Goal: Task Accomplishment & Management: Manage account settings

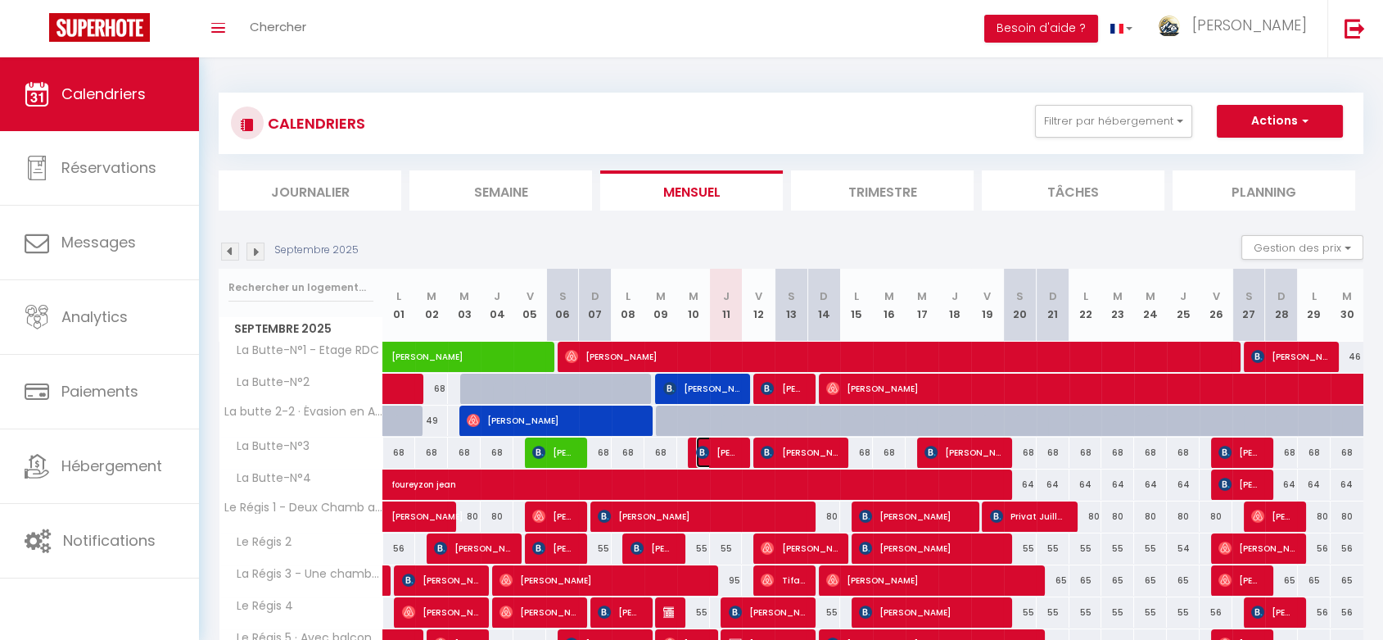
click at [719, 452] on span "[PERSON_NAME]" at bounding box center [717, 452] width 43 height 31
select select "OK"
select select "KO"
select select "0"
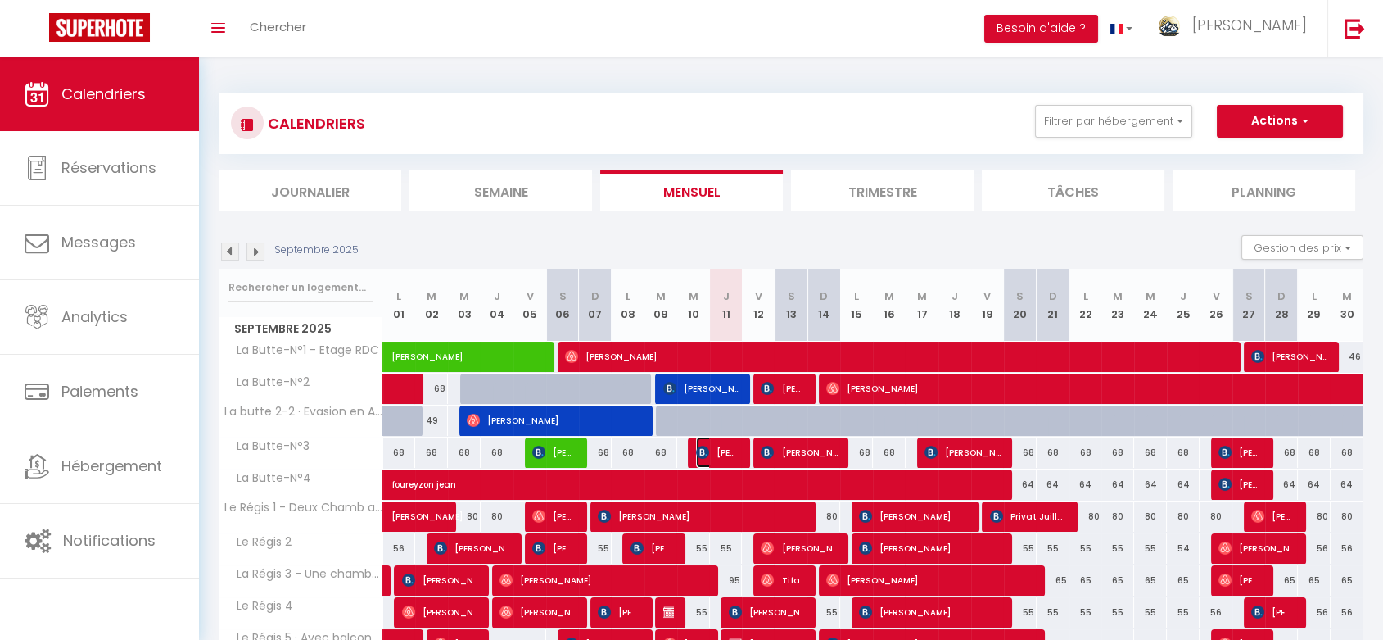
select select "1"
select select
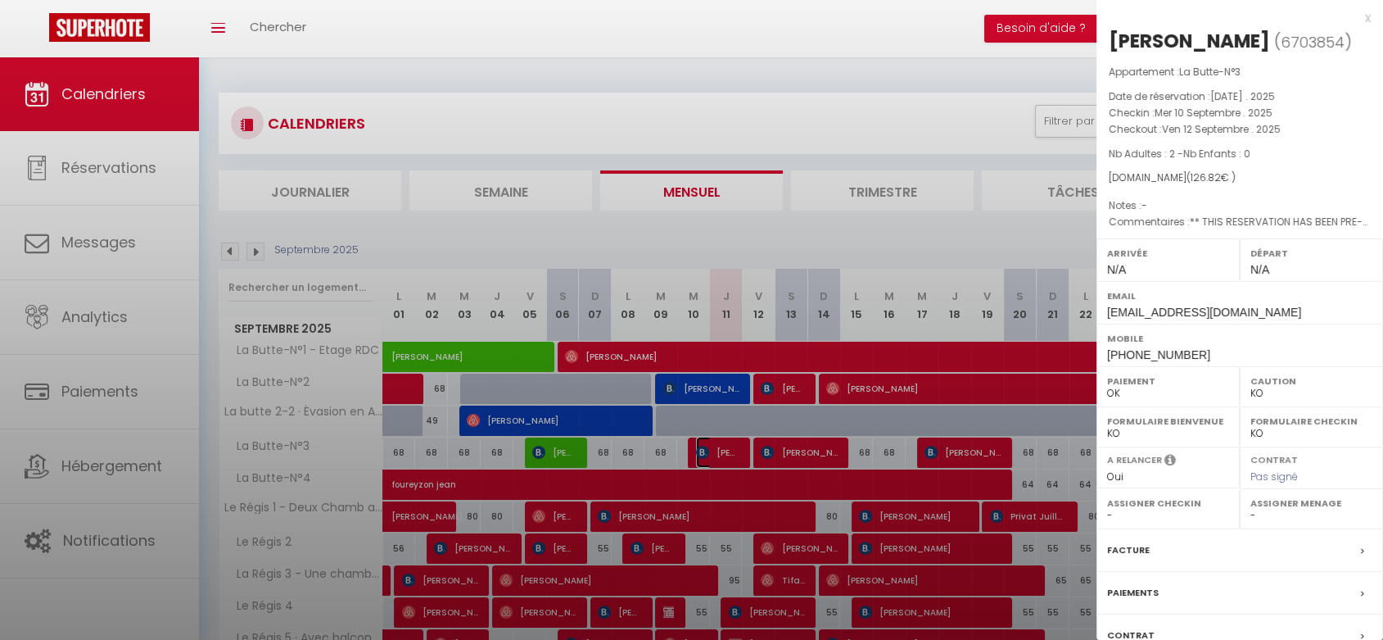
select select "46497"
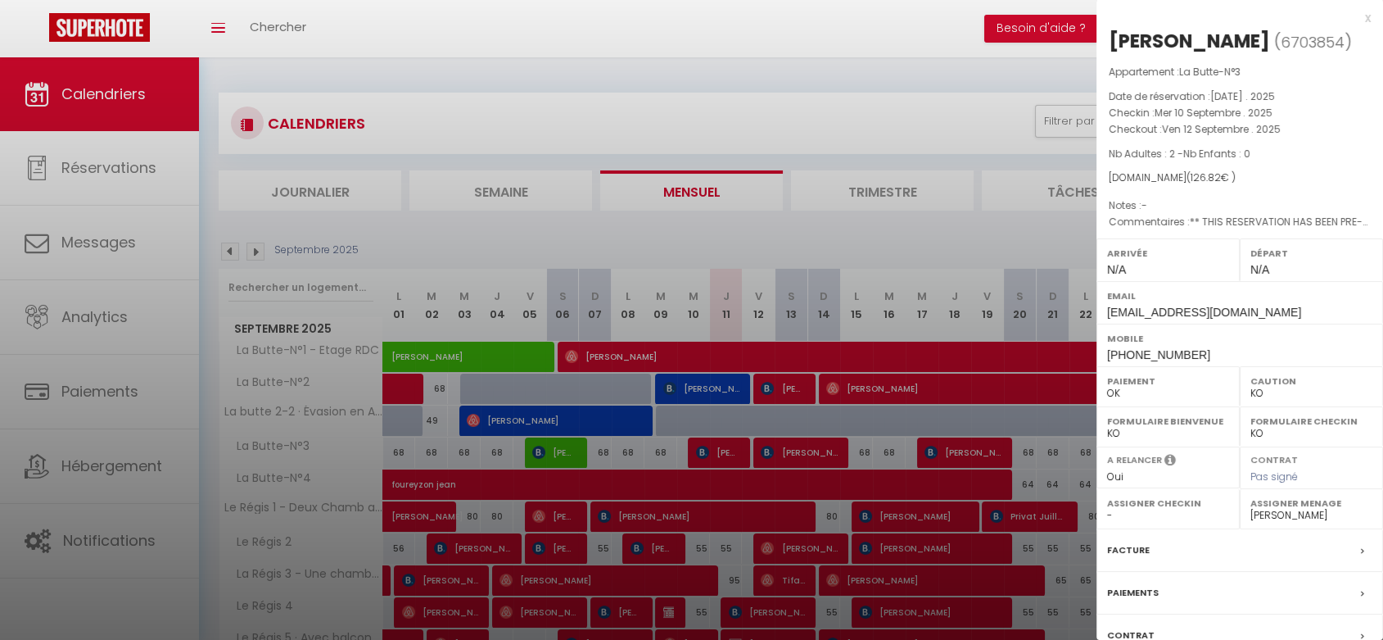
click at [695, 390] on div at bounding box center [691, 320] width 1383 height 640
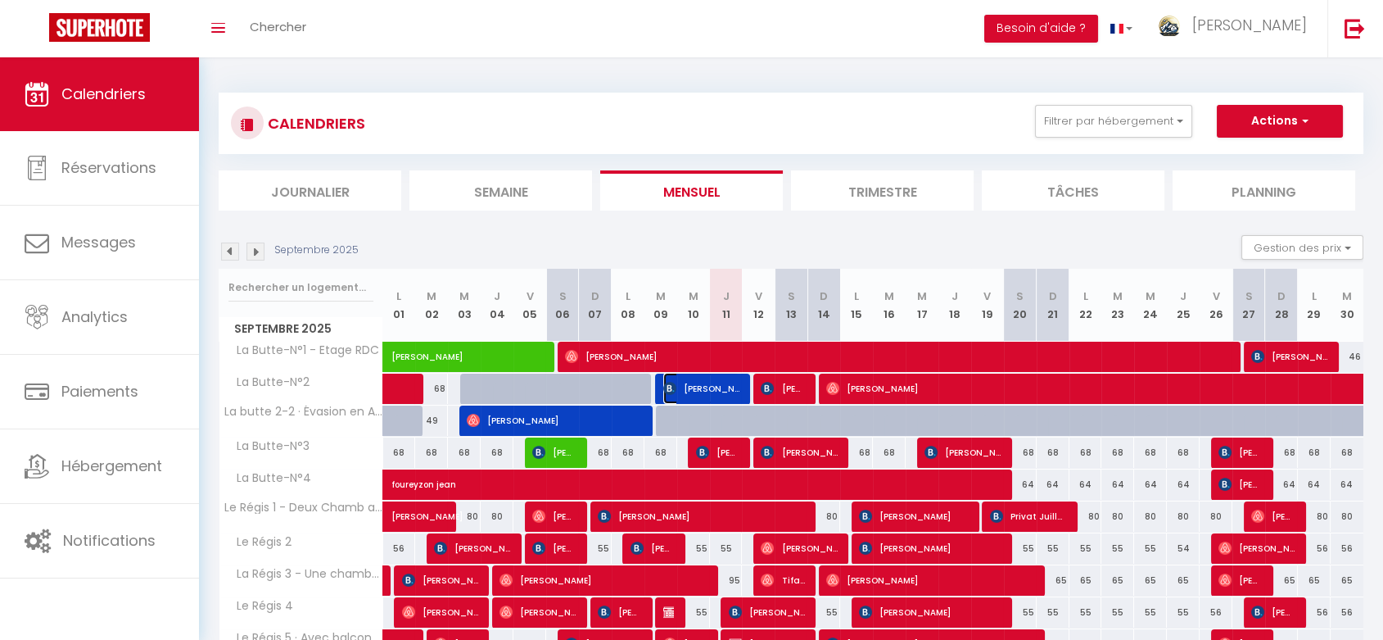
click at [695, 390] on span "[PERSON_NAME]" at bounding box center [701, 388] width 76 height 31
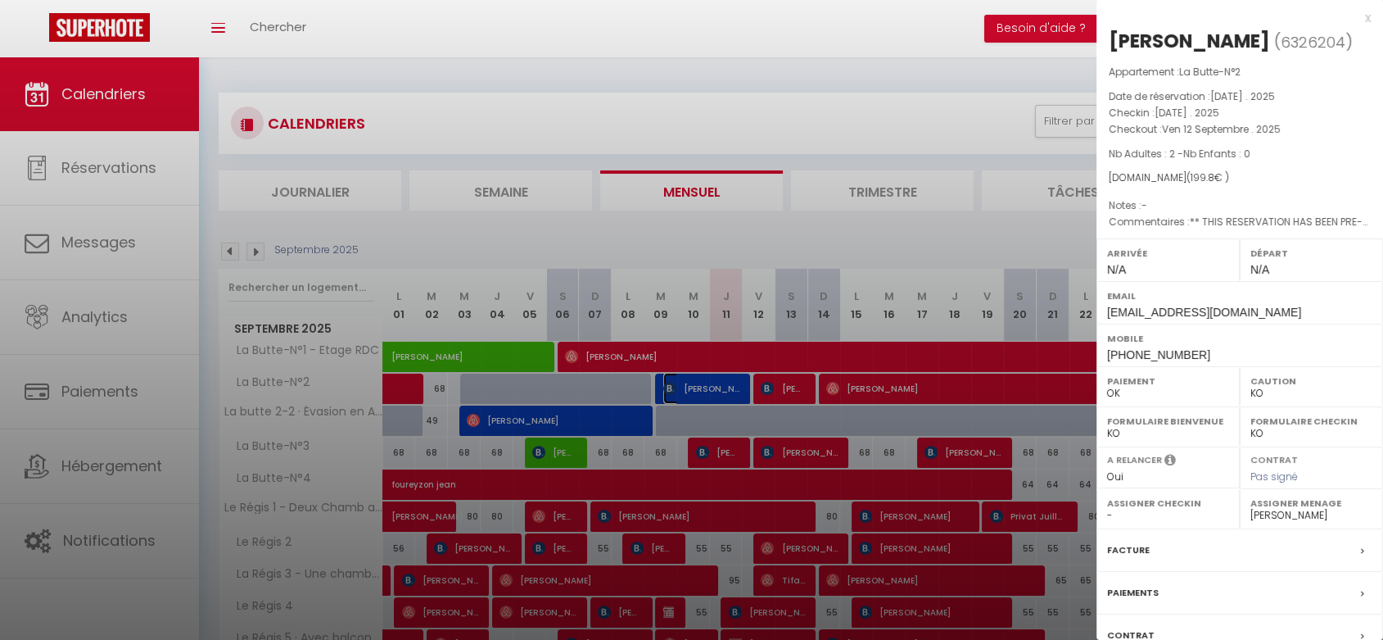
scroll to position [121, 0]
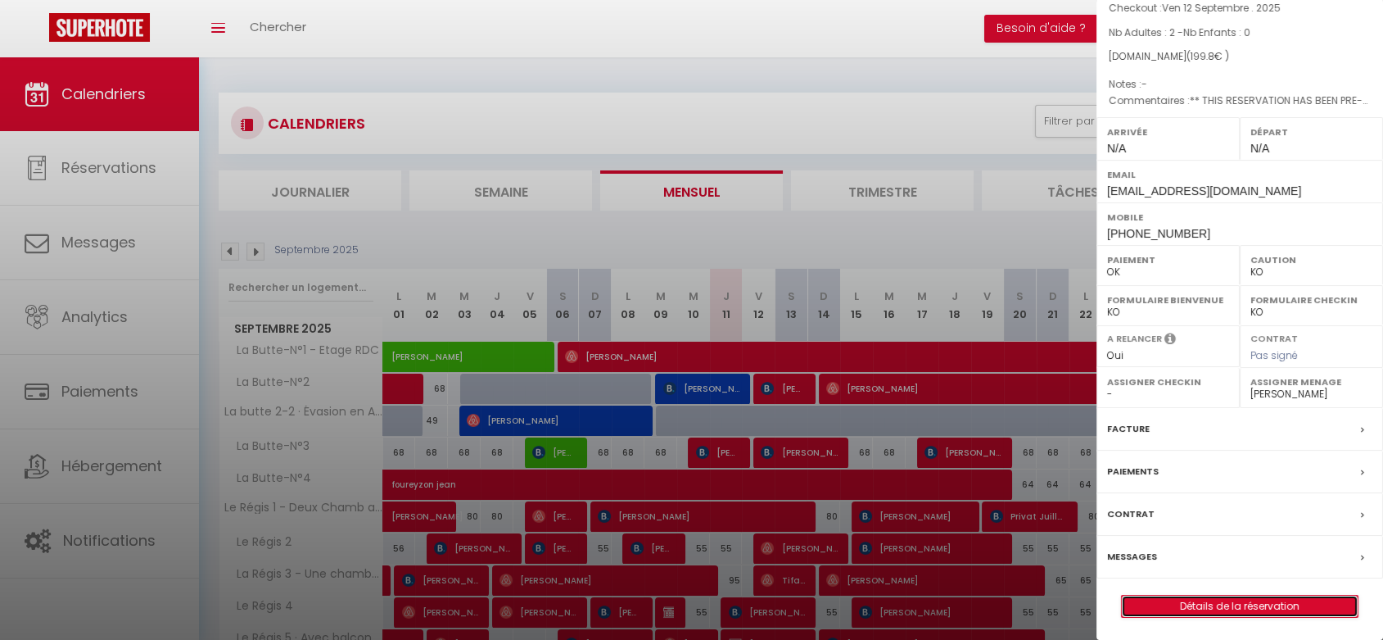
click at [1211, 602] on link "Détails de la réservation" at bounding box center [1240, 605] width 236 height 21
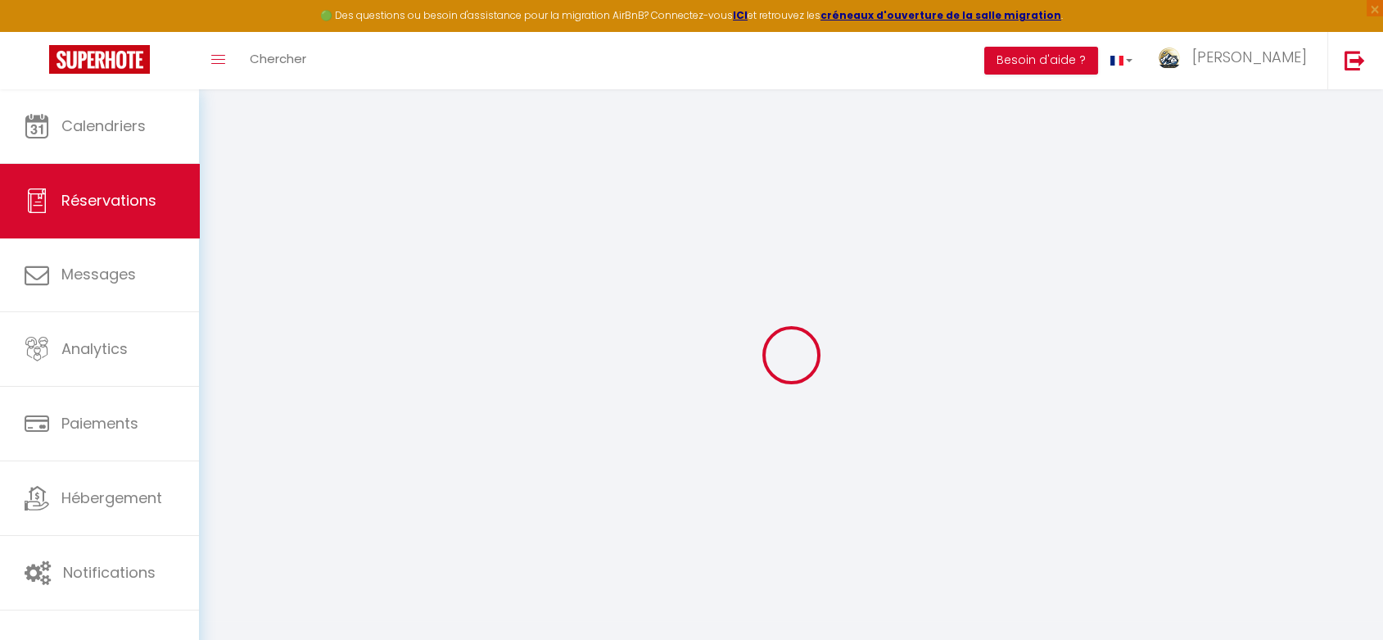
select select
checkbox input "true"
select select
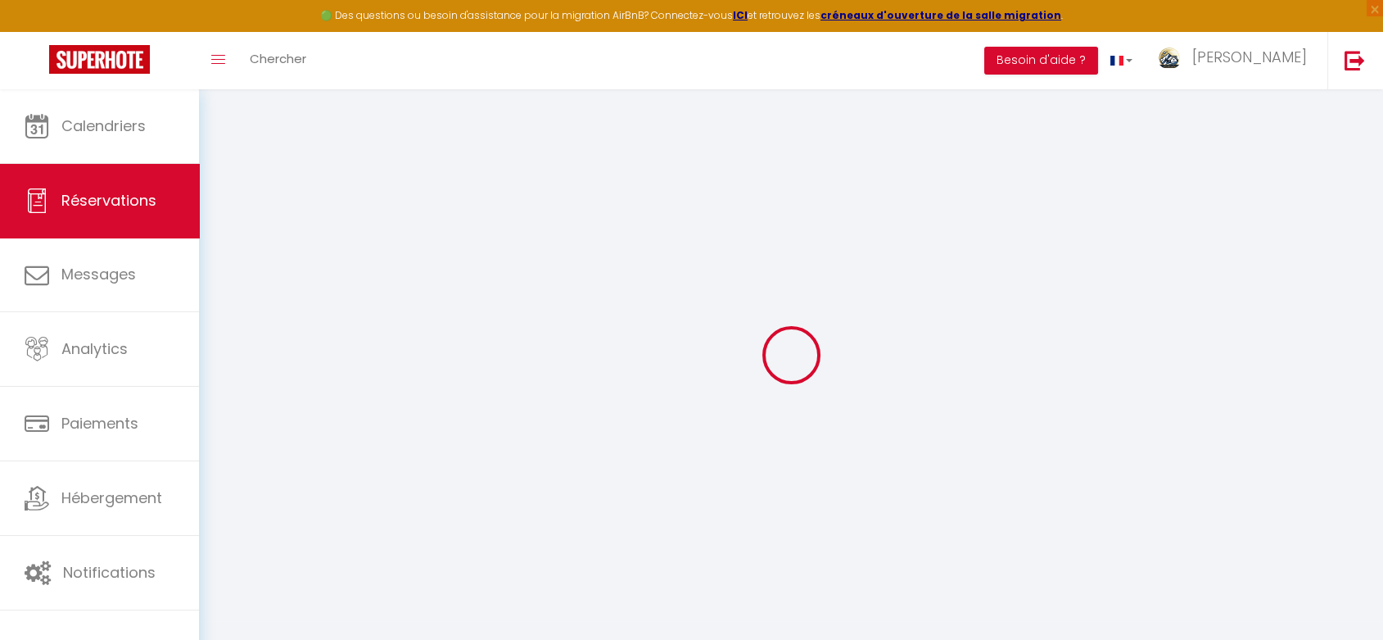
checkbox input "true"
type textarea "** THIS RESERVATION HAS BEEN PRE-PAID ** BOOKING NOTE : Payment charge is EUR 2…"
type input "8.1"
select select
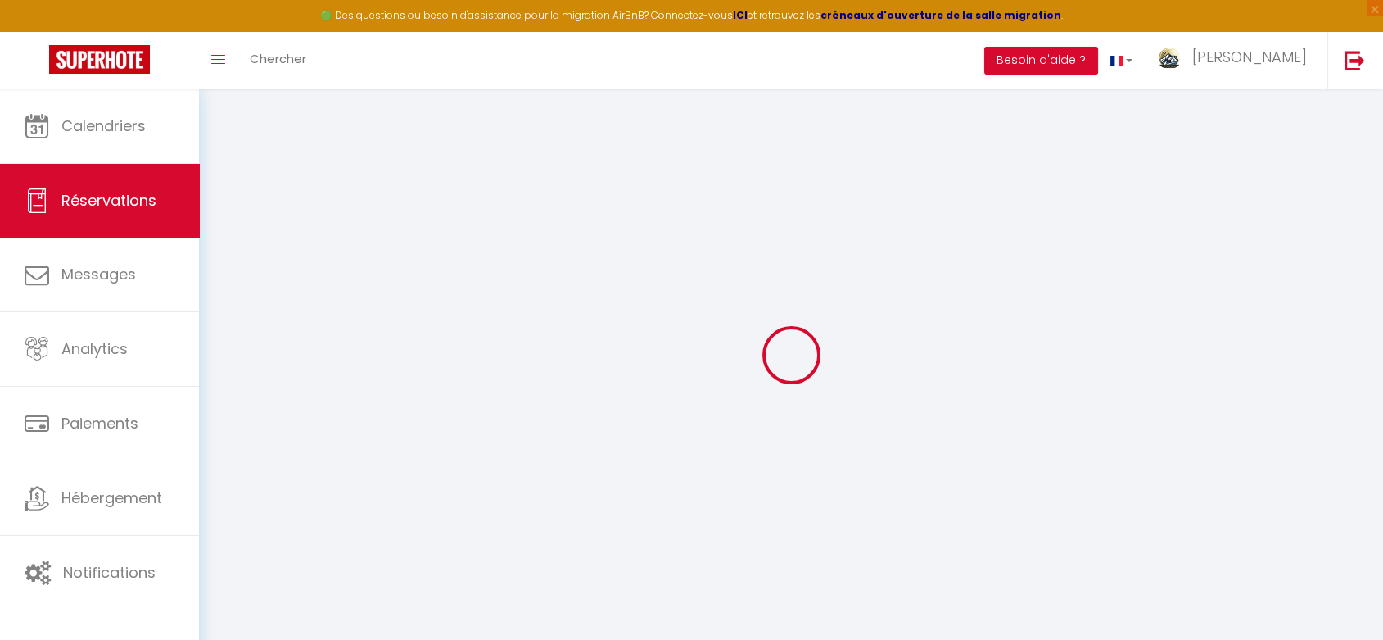
checkbox input "true"
select select
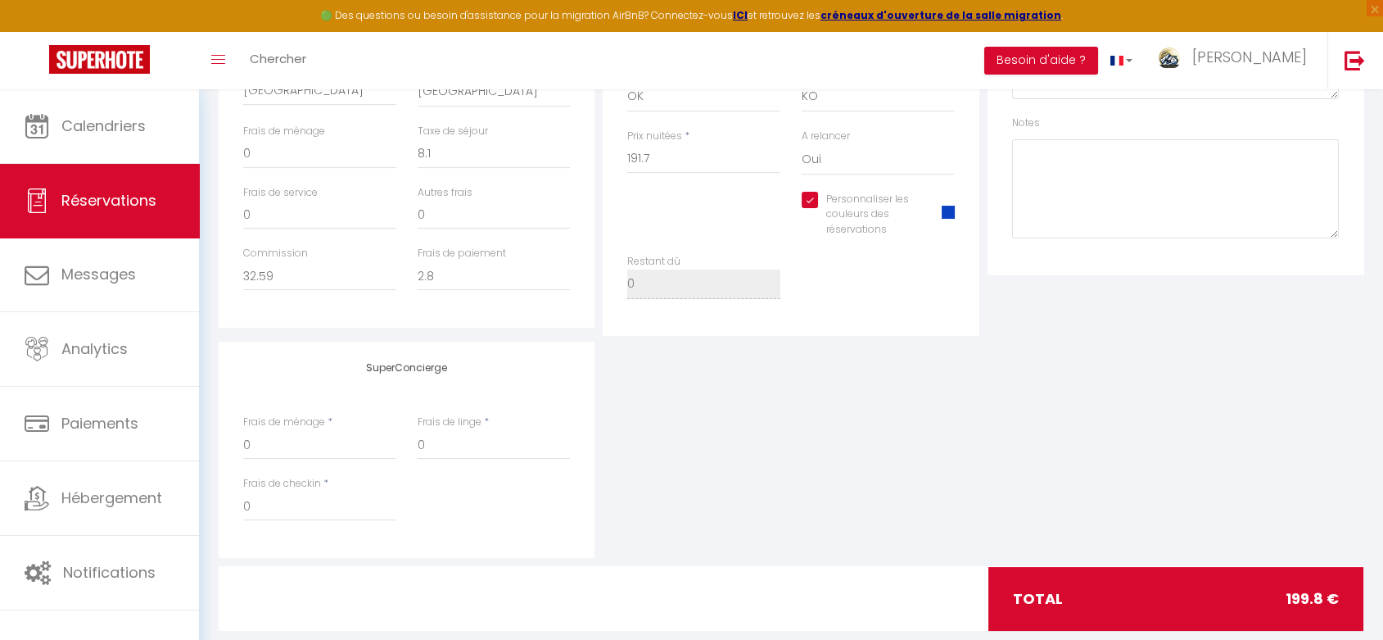
scroll to position [592, 0]
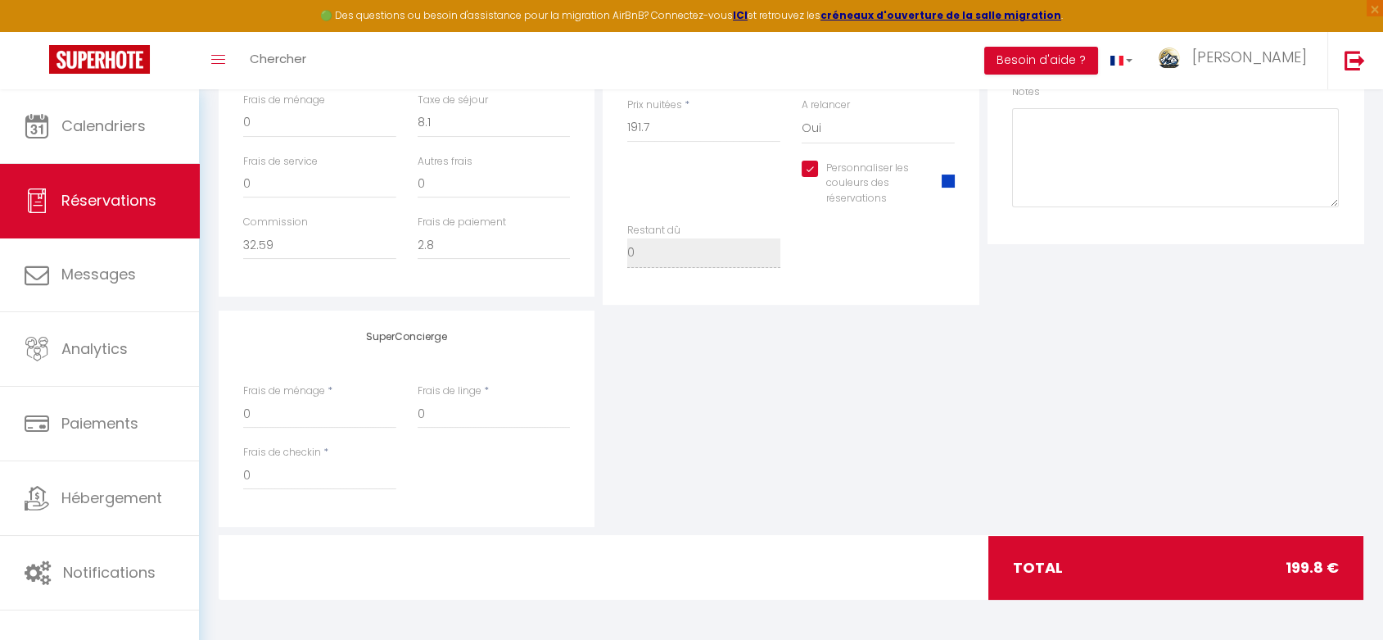
click at [940, 181] on div "Personnaliser les couleurs des réservations #0A41C3" at bounding box center [878, 184] width 153 height 47
click at [944, 181] on span at bounding box center [948, 180] width 13 height 13
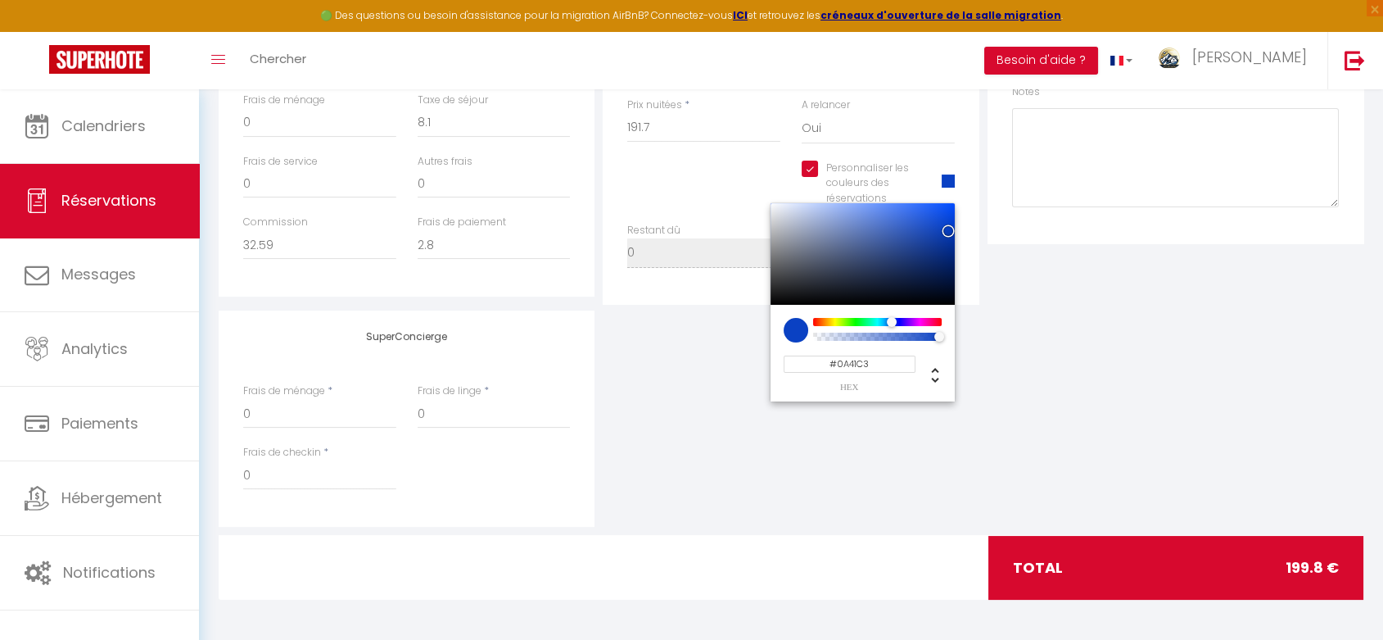
click at [887, 361] on input "#0A41C3" at bounding box center [850, 363] width 132 height 17
click at [1063, 445] on div "SuperConcierge Frais de ménage * 0 Frais de linge * 0 Frais de checkin * 0" at bounding box center [791, 418] width 1153 height 216
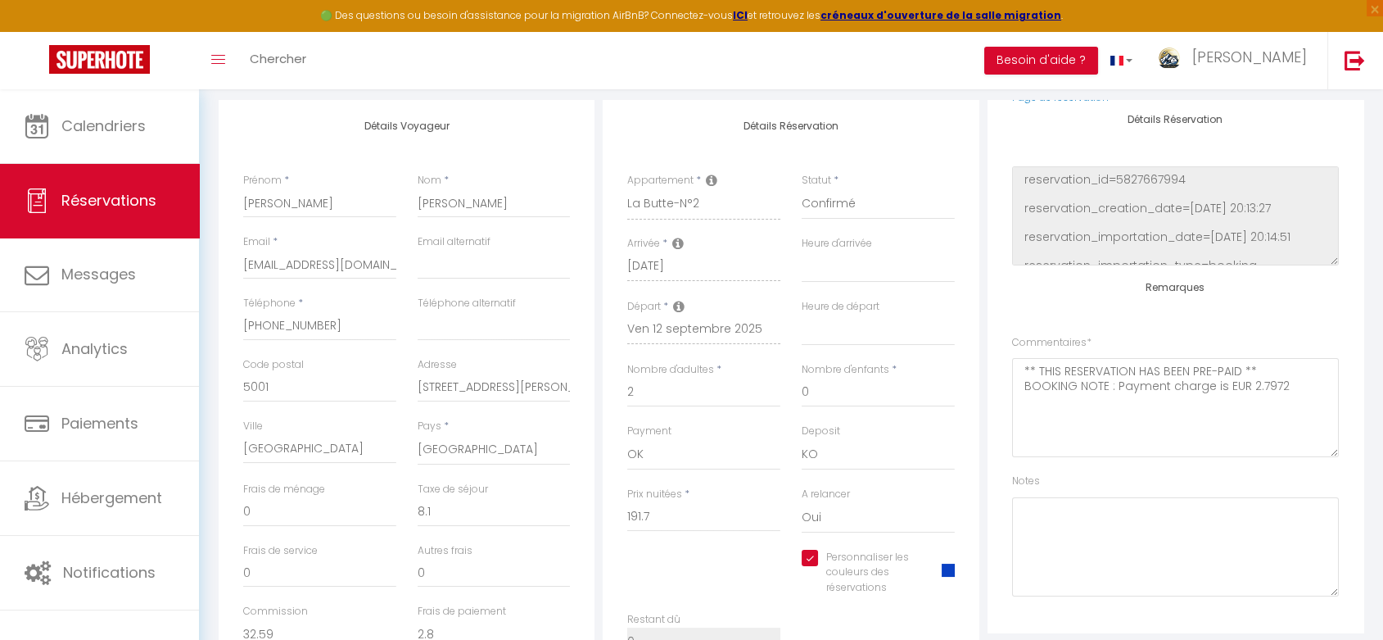
scroll to position [0, 0]
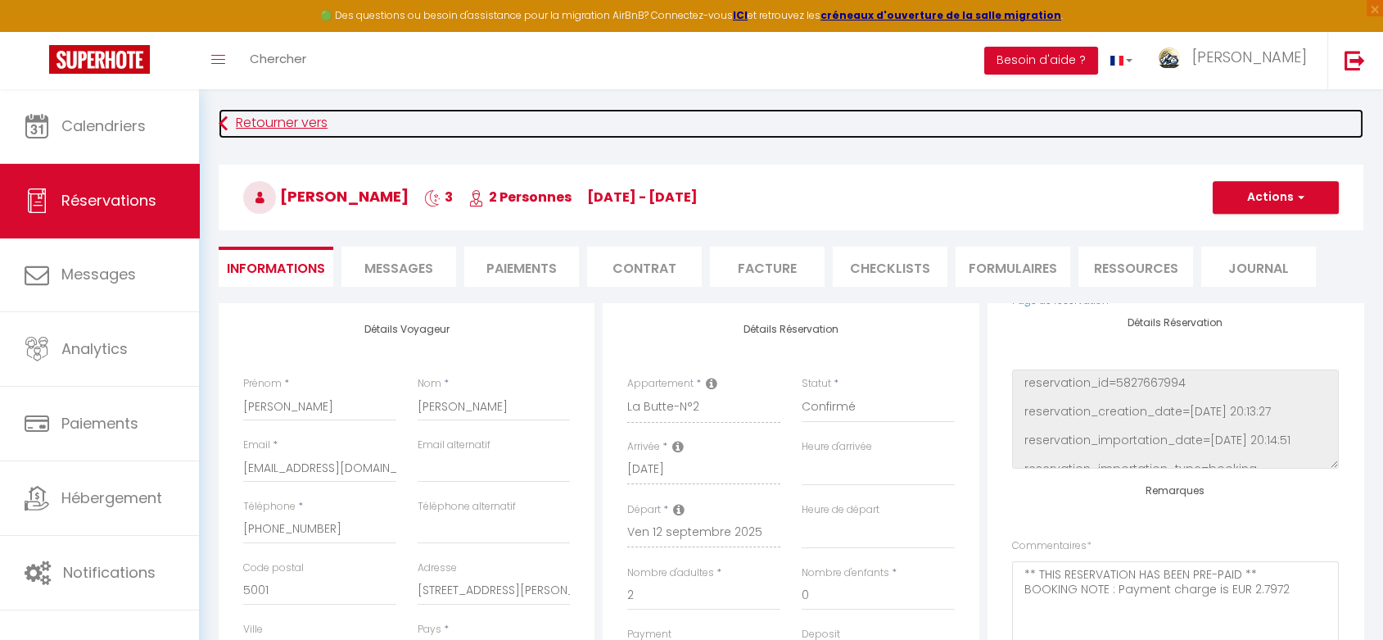
click at [279, 120] on link "Retourner vers" at bounding box center [791, 123] width 1145 height 29
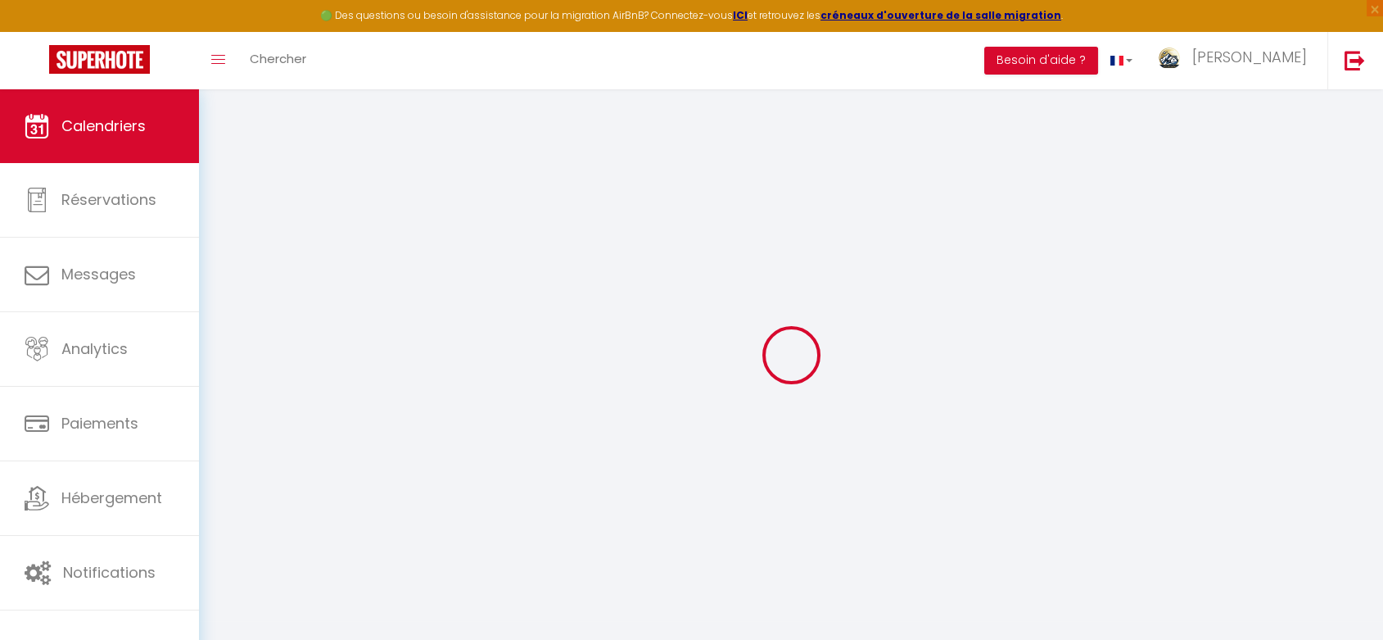
select select
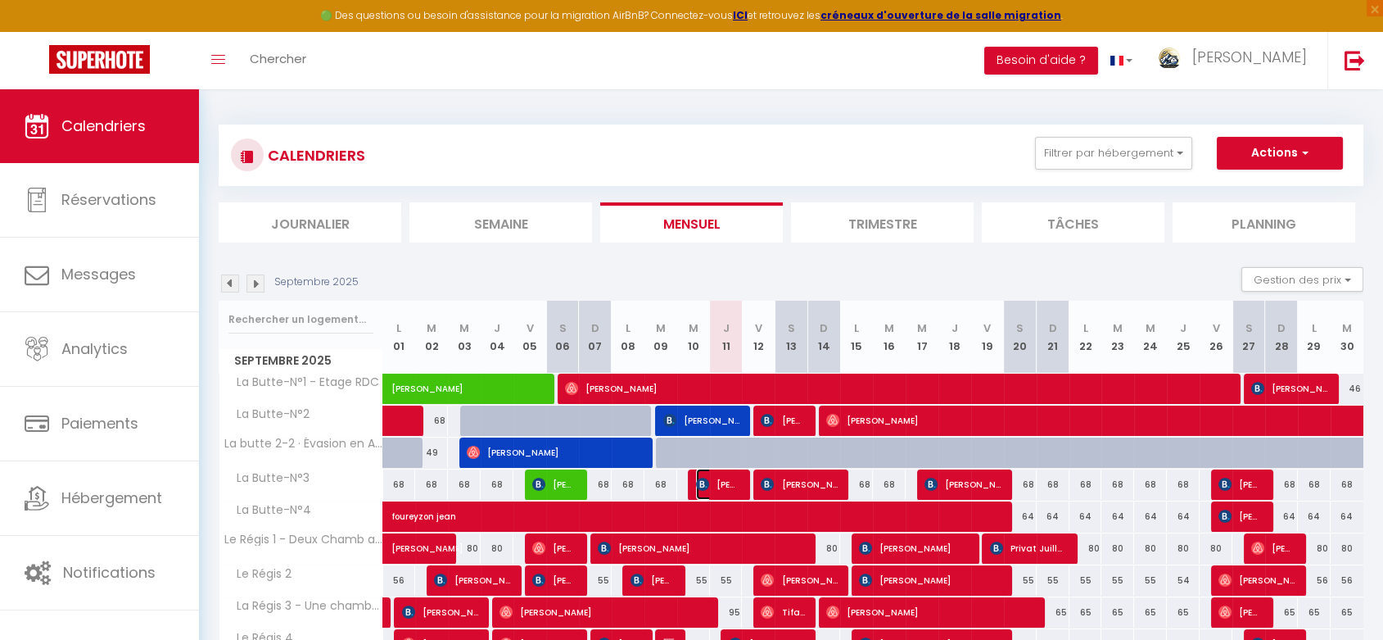
click at [717, 478] on span "[PERSON_NAME]" at bounding box center [717, 484] width 43 height 31
select select "OK"
select select "KO"
select select "0"
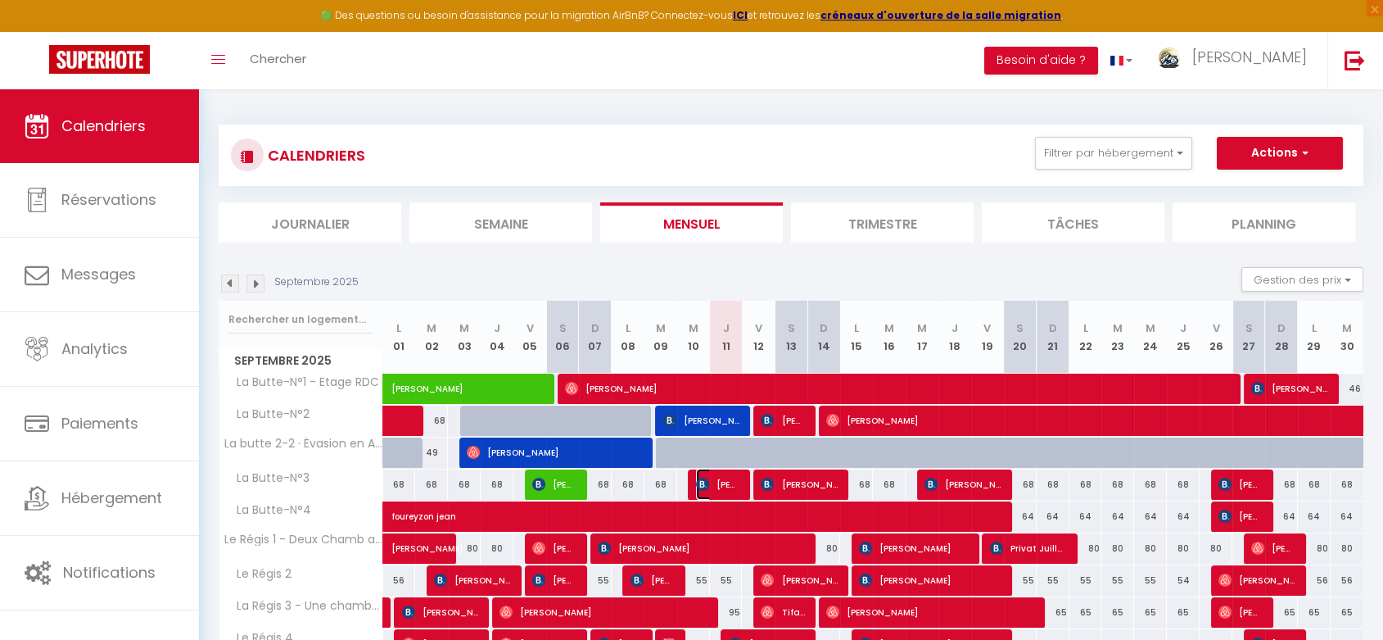
select select "1"
select select
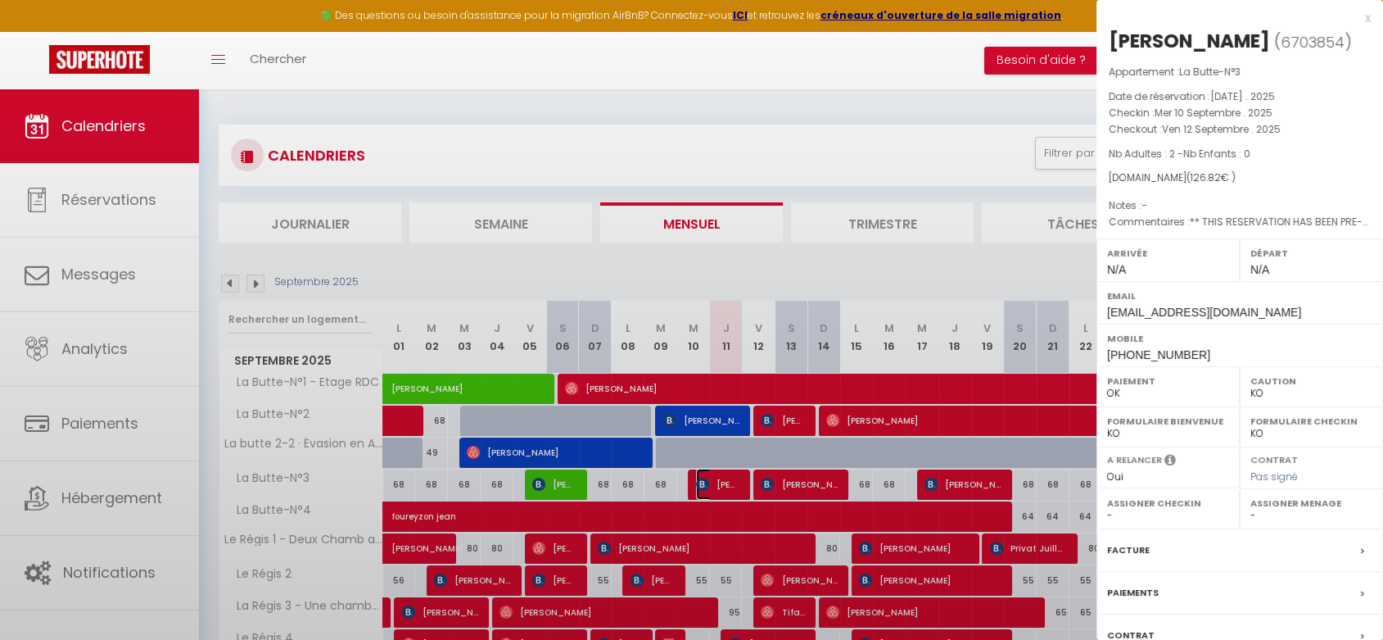
select select "46497"
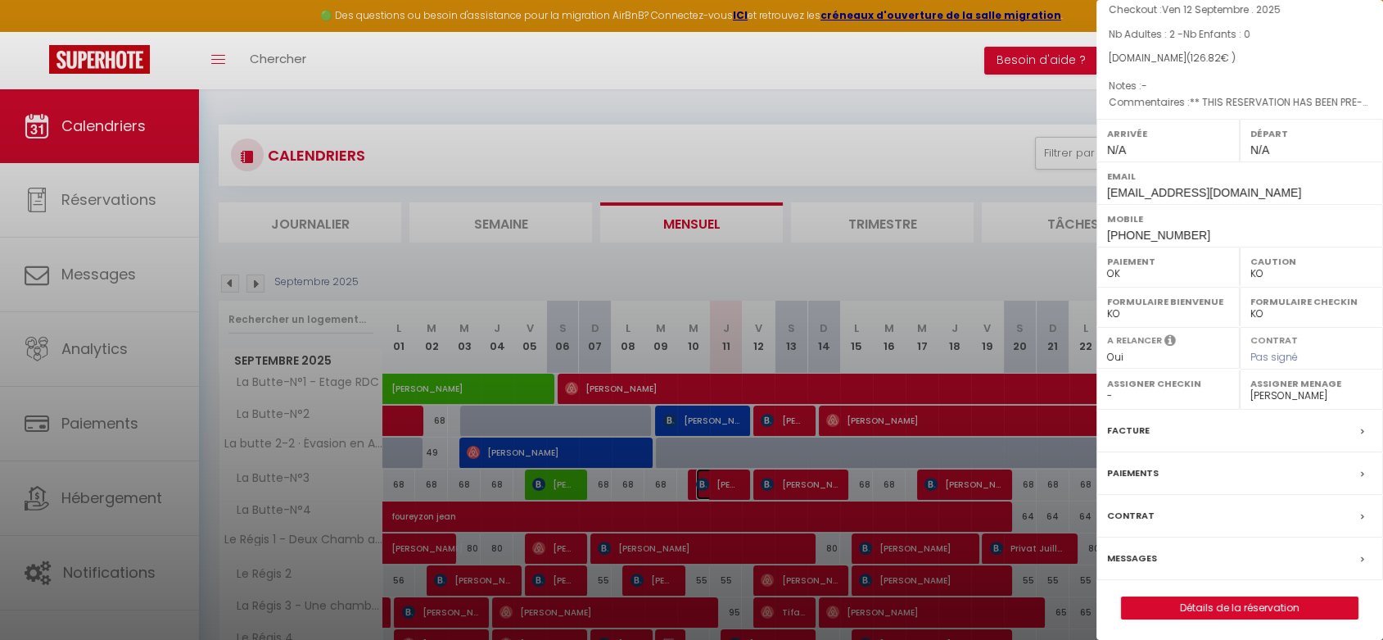
scroll to position [121, 0]
click at [1178, 597] on link "Détails de la réservation" at bounding box center [1240, 605] width 236 height 21
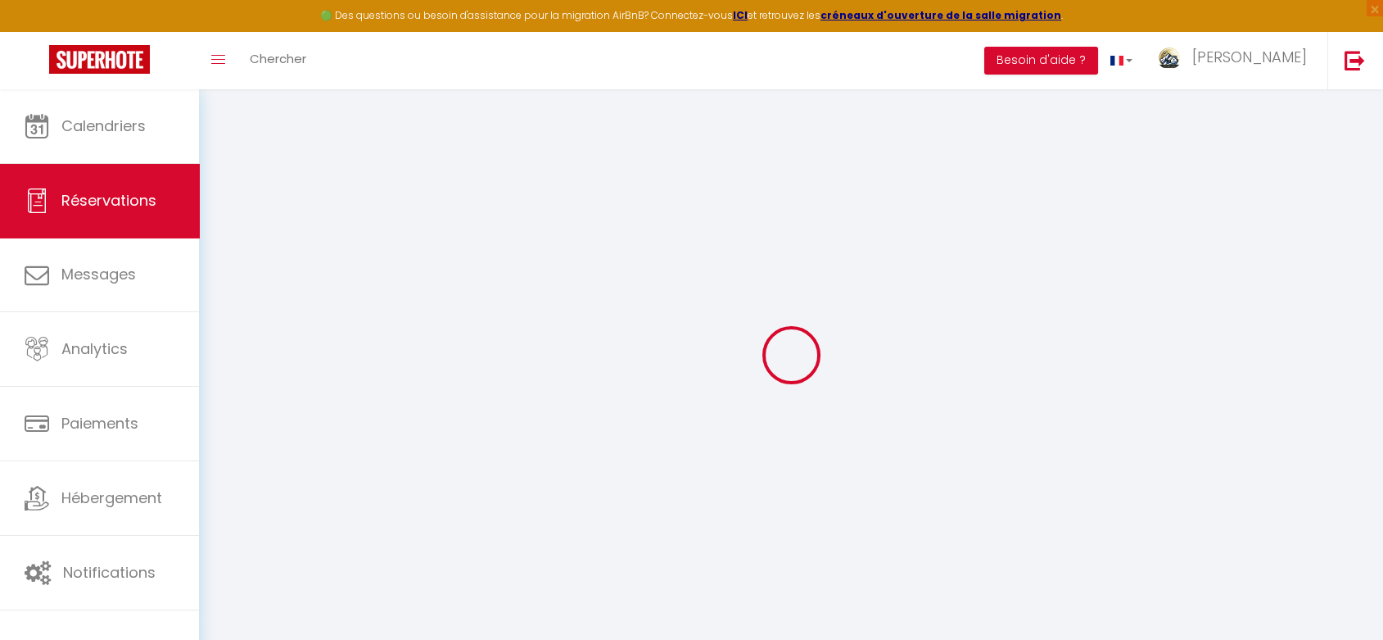
select select
checkbox input "true"
select select
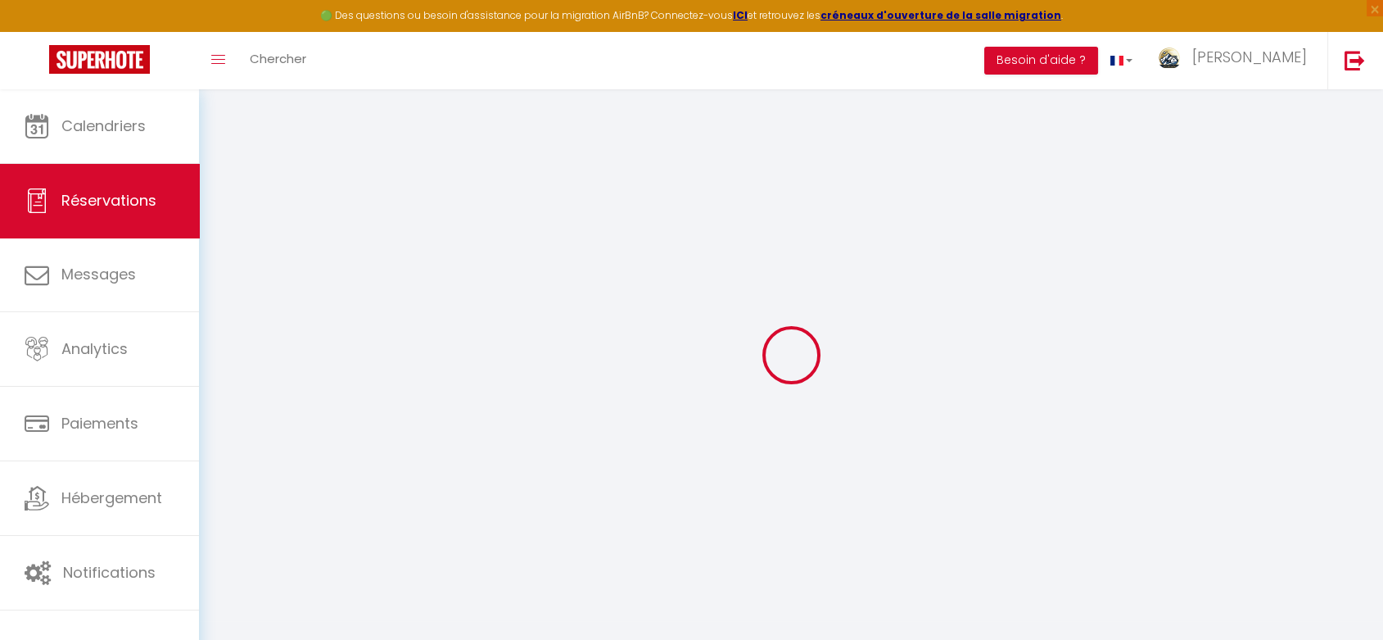
checkbox input "true"
select select
checkbox input "true"
type textarea "** THIS RESERVATION HAS BEEN PRE-PAID ** BOOKING NOTE : Payment charge is EUR 1…"
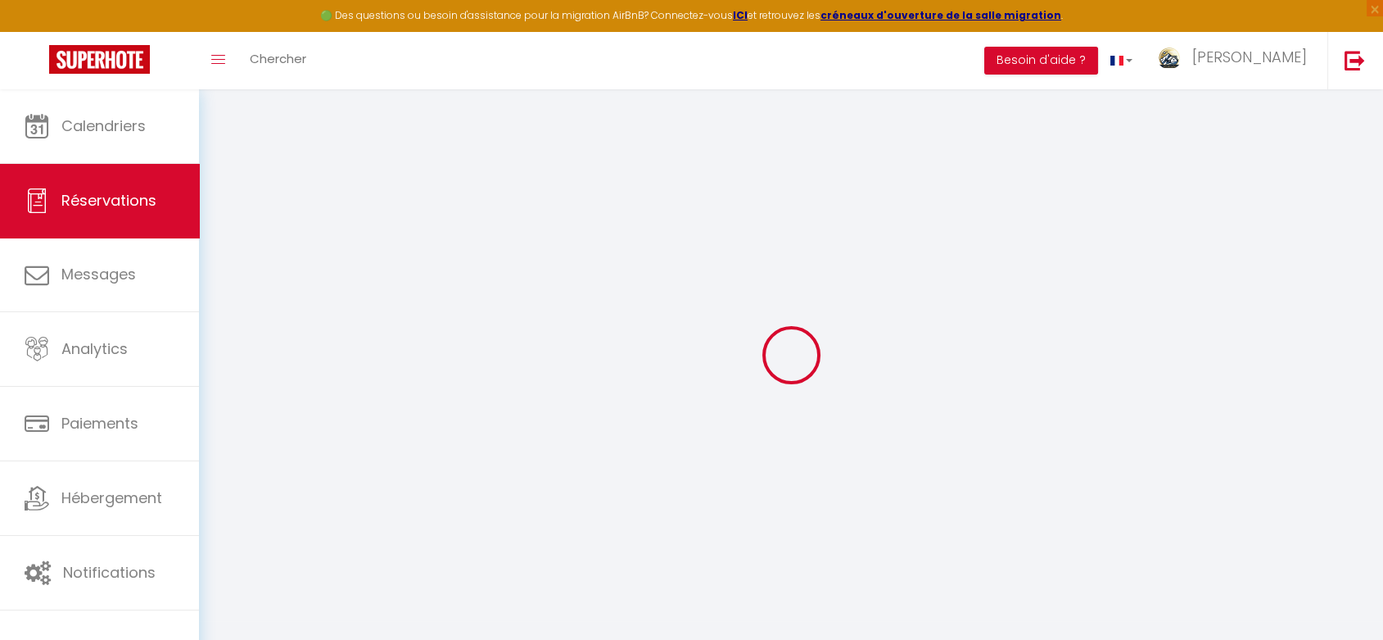
type input "5.4"
select select
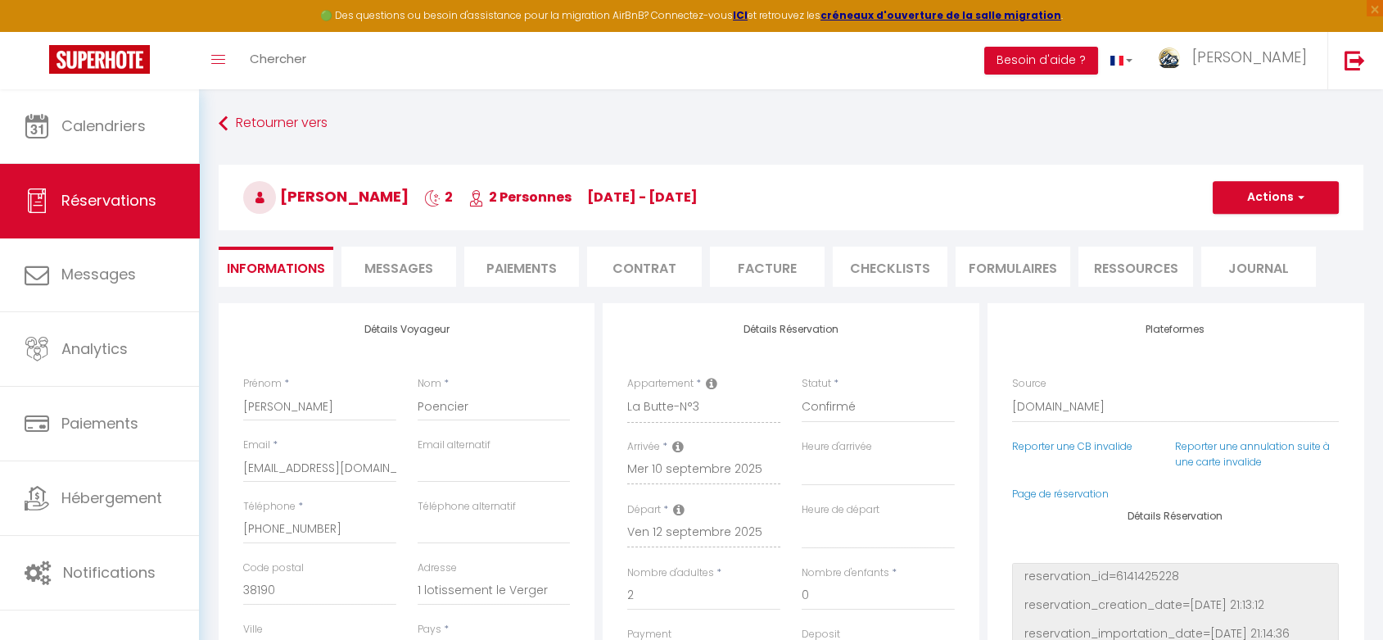
checkbox input "true"
select select
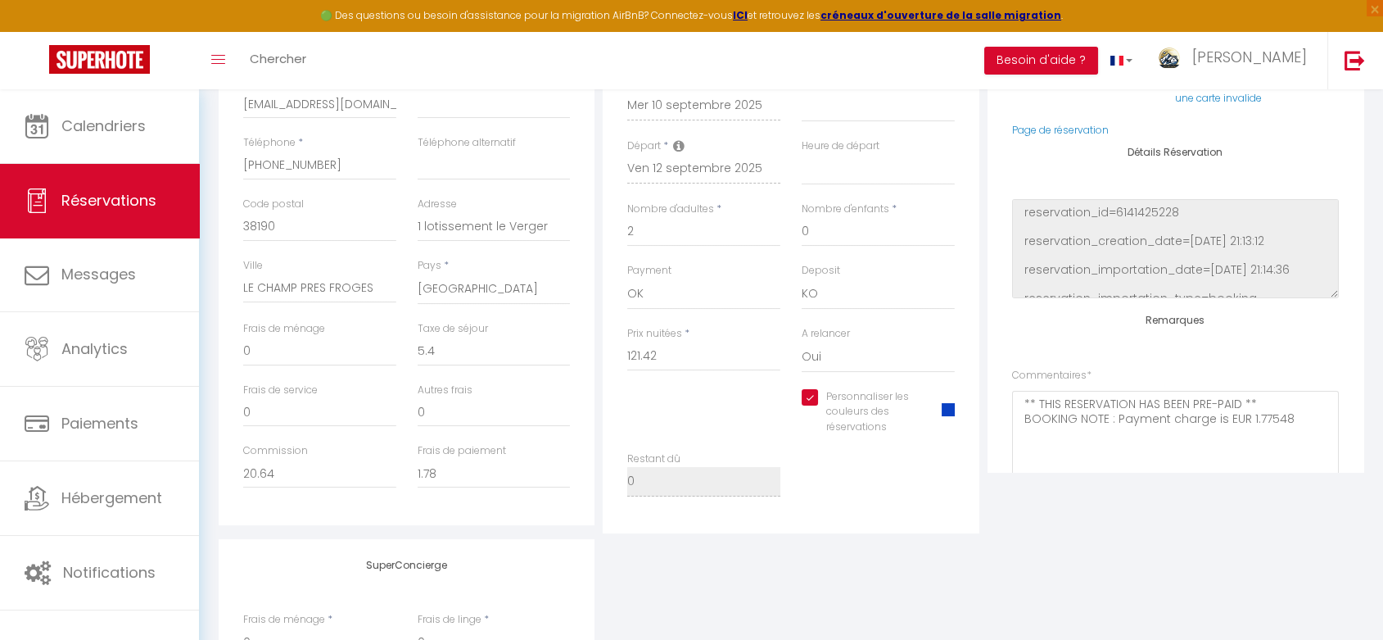
click at [951, 407] on span at bounding box center [948, 409] width 13 height 13
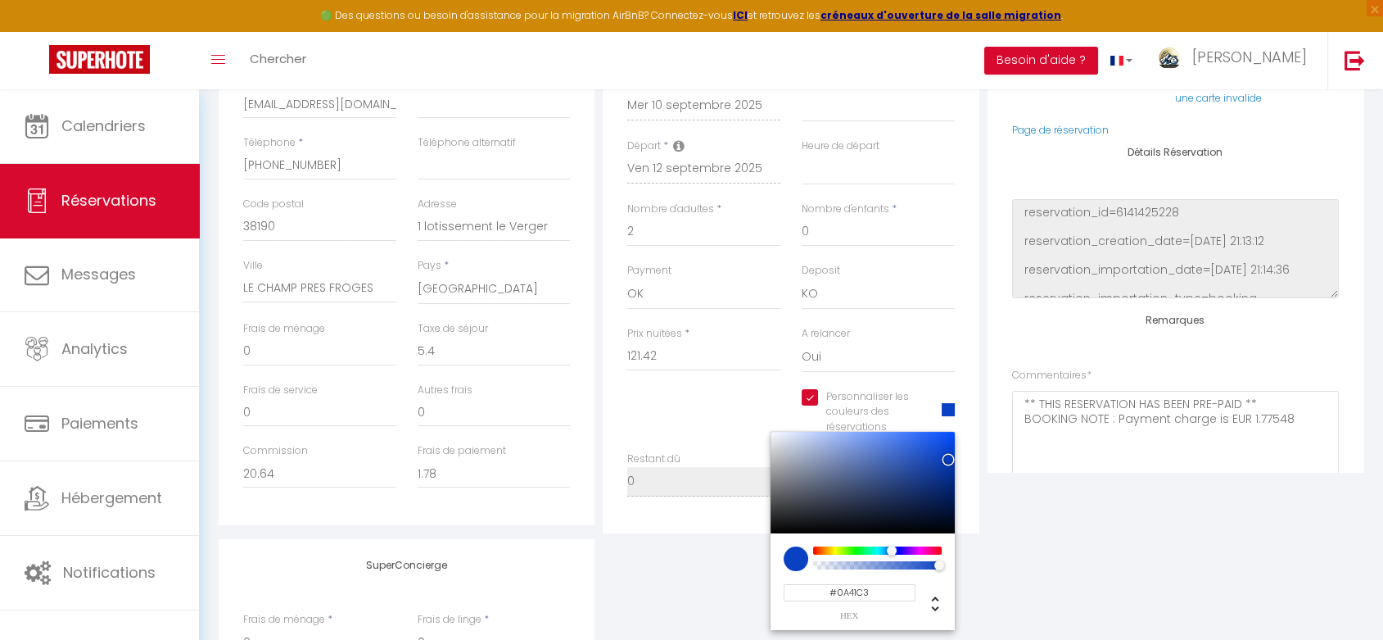
click at [883, 589] on input "#0A41C3" at bounding box center [850, 592] width 132 height 17
click at [1027, 605] on div "SuperConcierge Frais de ménage * 0 Frais de linge * 0 Frais de checkin * 0" at bounding box center [791, 647] width 1153 height 216
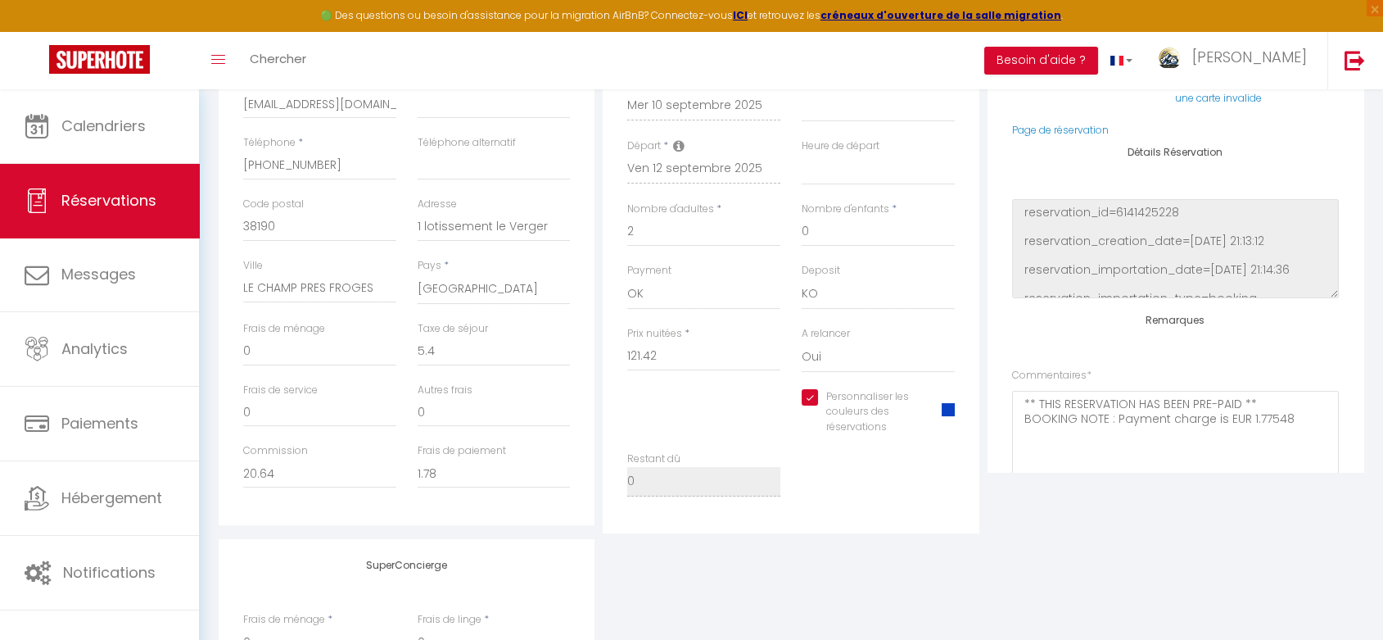
scroll to position [0, 0]
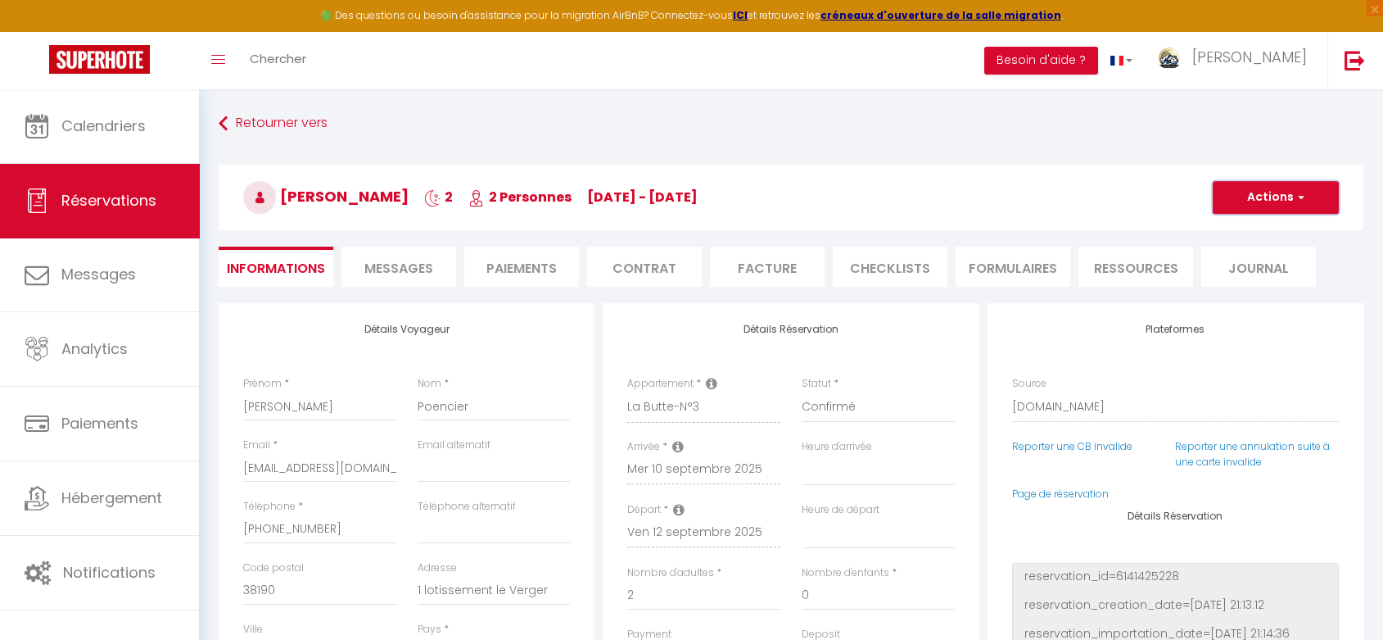
click at [1241, 192] on button "Actions" at bounding box center [1276, 197] width 126 height 33
click at [1227, 229] on link "Enregistrer" at bounding box center [1259, 233] width 129 height 21
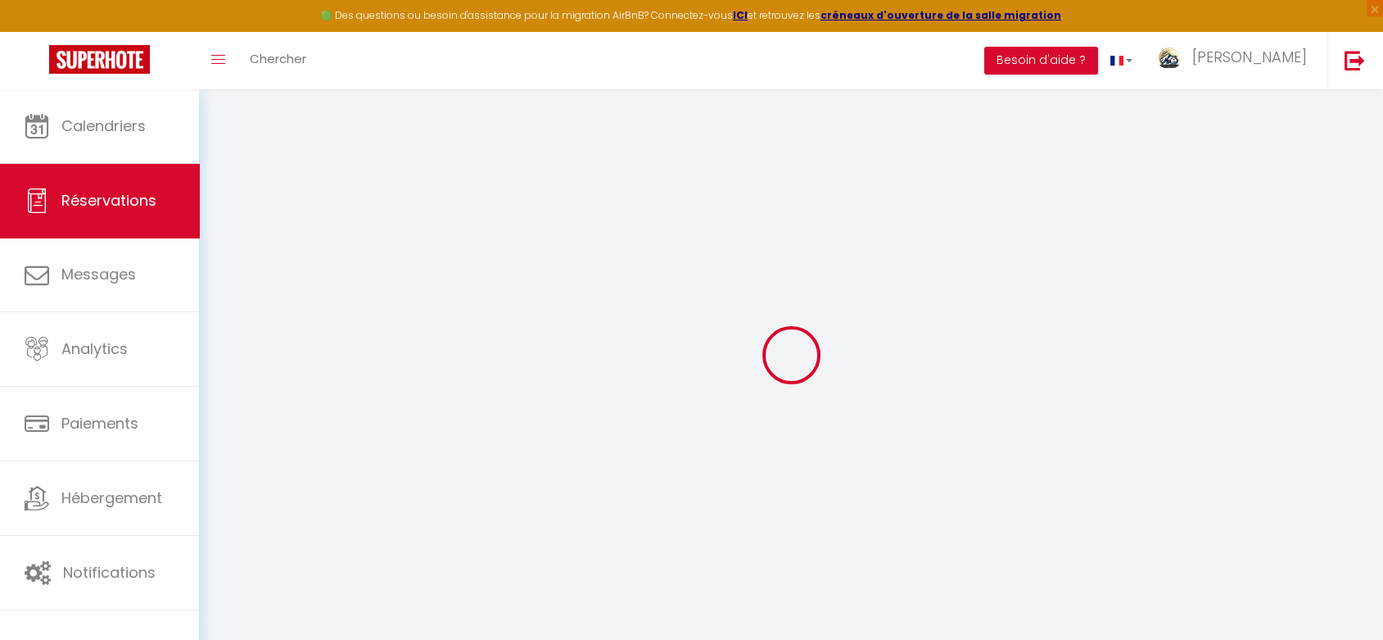
select select "not_cancelled"
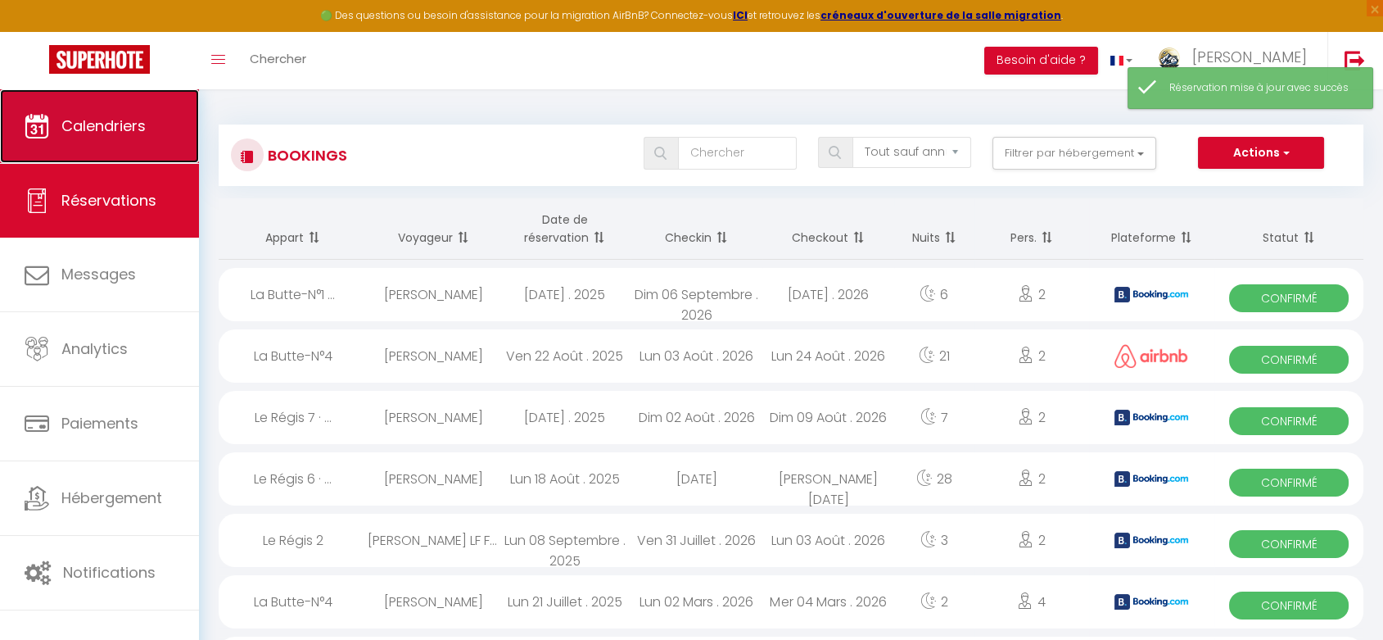
click at [123, 133] on span "Calendriers" at bounding box center [103, 125] width 84 height 20
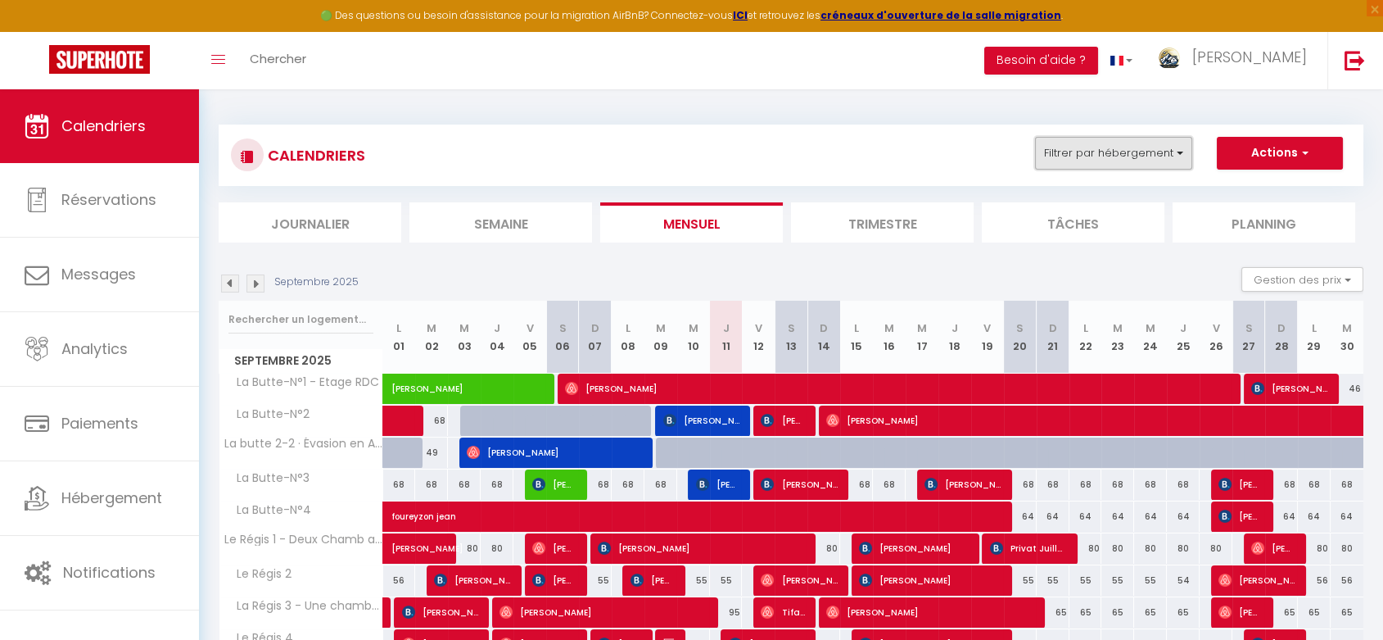
click at [1116, 149] on button "Filtrer par hébergement" at bounding box center [1113, 153] width 157 height 33
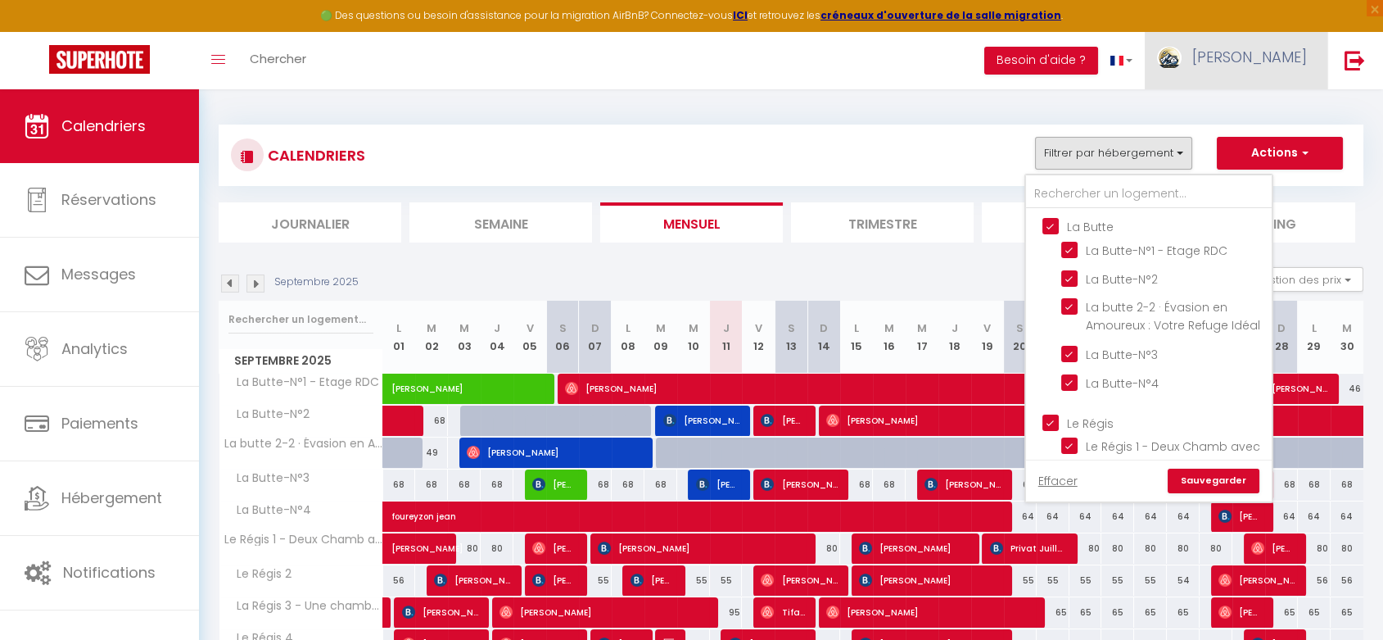
click at [1240, 70] on link "[PERSON_NAME]" at bounding box center [1236, 60] width 183 height 57
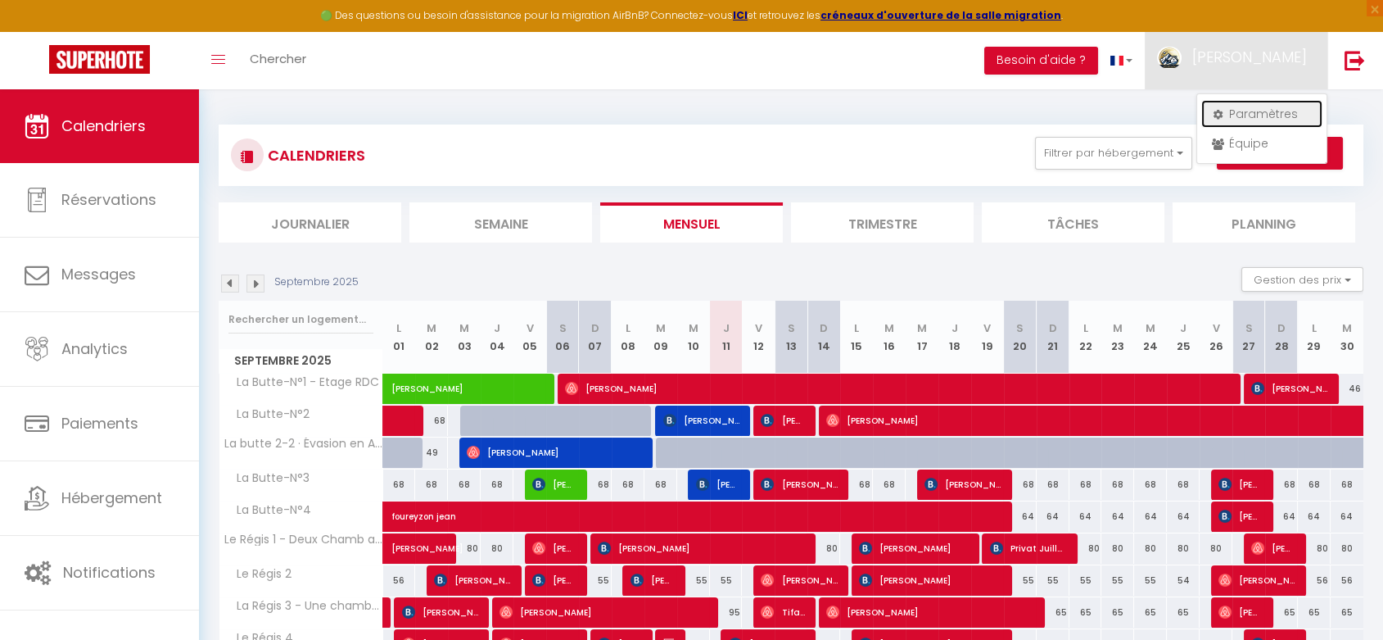
click at [1241, 113] on link "Paramètres" at bounding box center [1262, 114] width 121 height 28
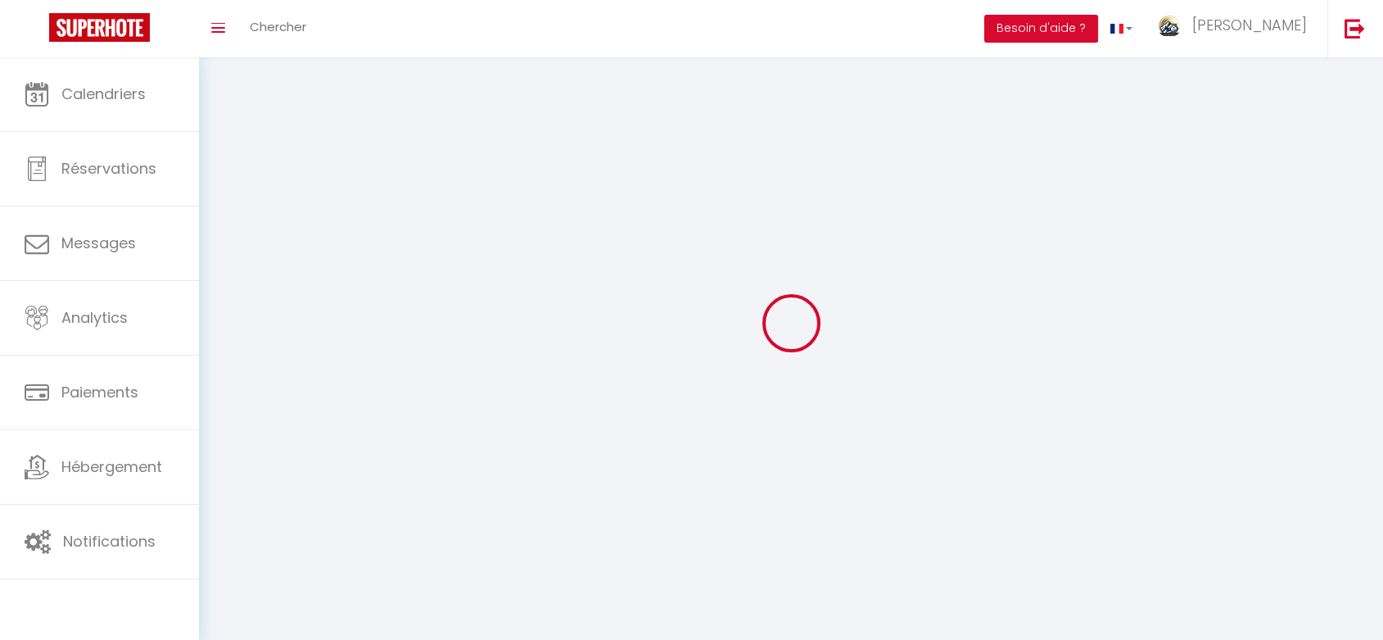
type input "[PERSON_NAME]"
type input "LEPAROUX"
type input "0673042019"
type input "[STREET_ADDRESS][PERSON_NAME]"
type input "63240"
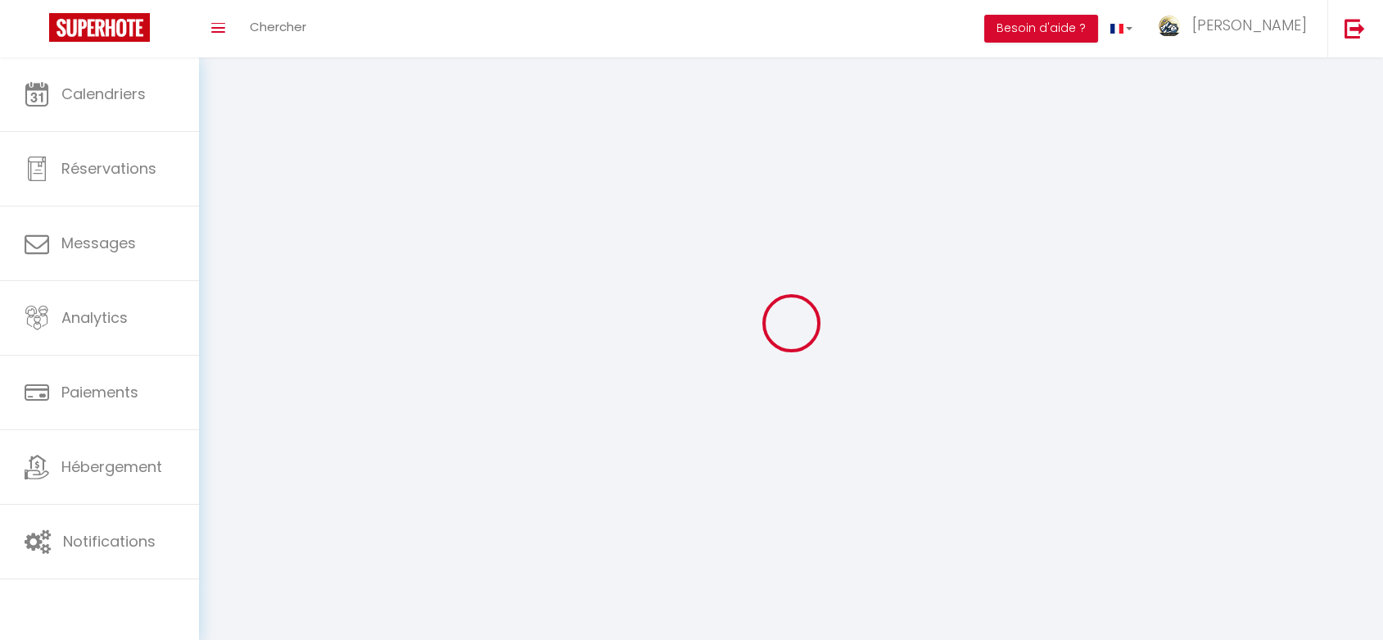
type input "Le Mont-dore"
type input "V8DtB07rpdcXFrMJPj5gkyz5i"
type input "sqS7k31gPQINFg24L32mmo7nm"
select select "28"
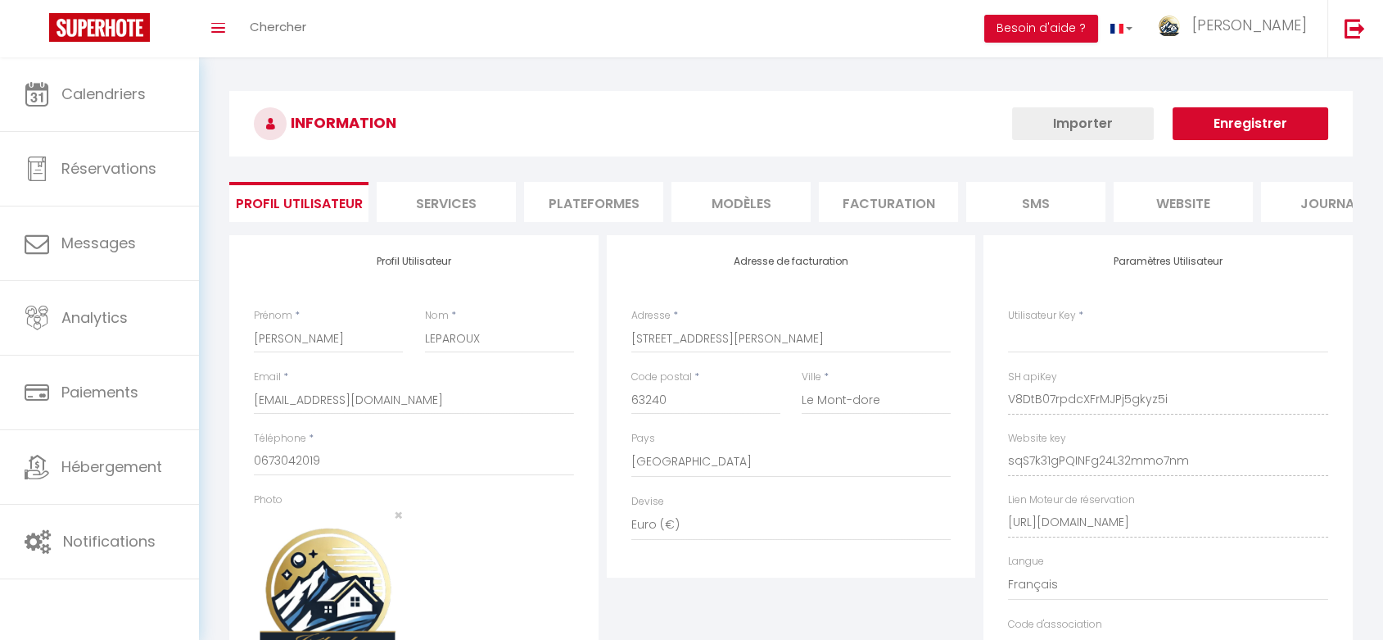
type input "V8DtB07rpdcXFrMJPj5gkyz5i"
type input "sqS7k31gPQINFg24L32mmo7nm"
type input "[URL][DOMAIN_NAME]"
select select "fr"
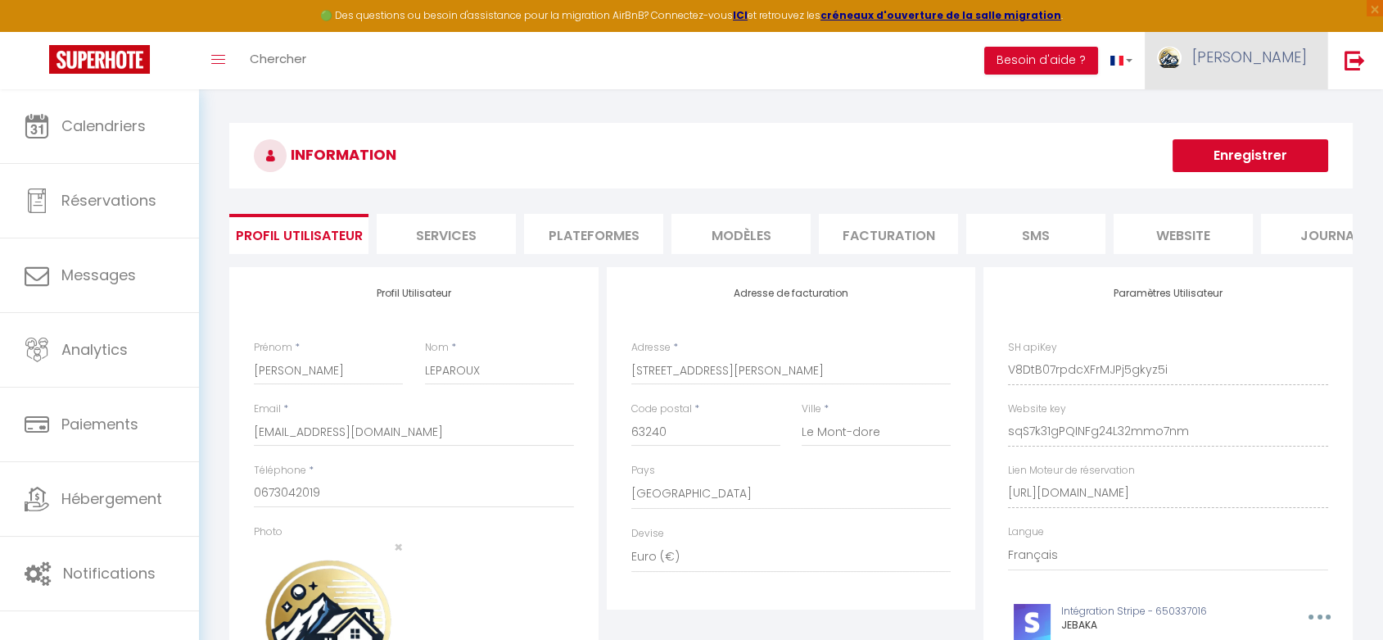
click at [1182, 60] on img at bounding box center [1169, 58] width 25 height 22
click at [1230, 144] on link "Équipe" at bounding box center [1262, 143] width 121 height 28
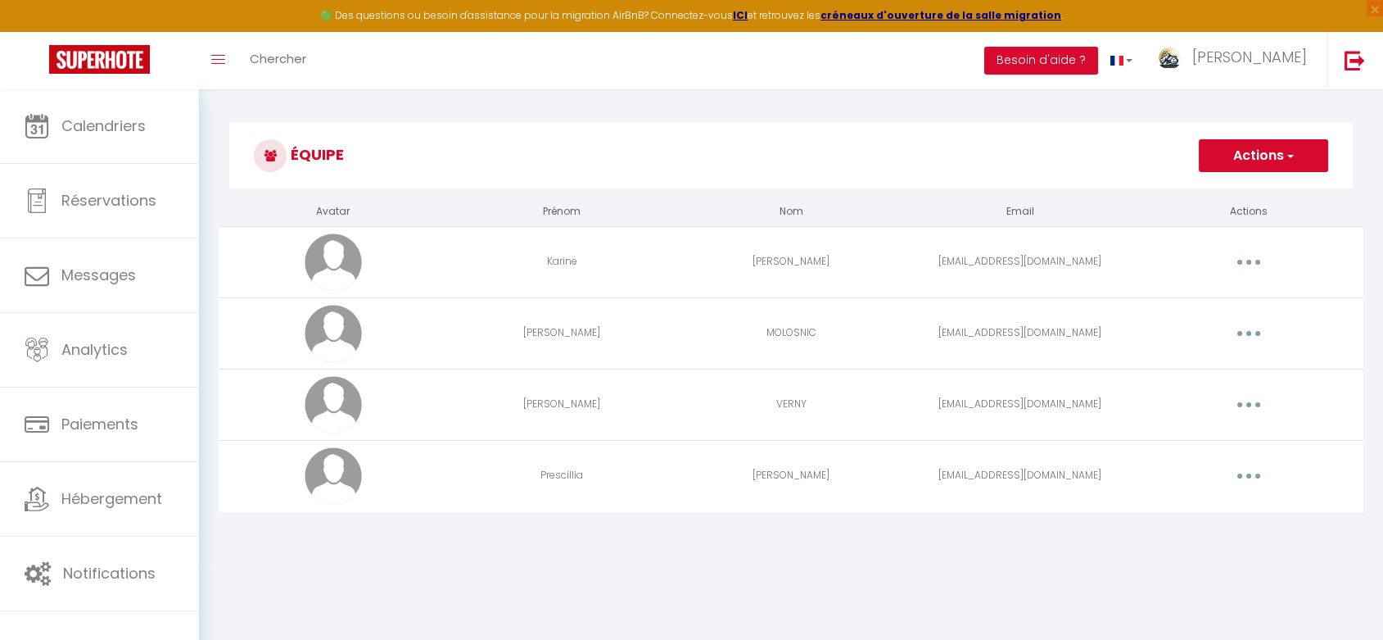
click at [1257, 337] on button "button" at bounding box center [1249, 333] width 46 height 26
click at [1209, 369] on link "Editer" at bounding box center [1206, 371] width 121 height 28
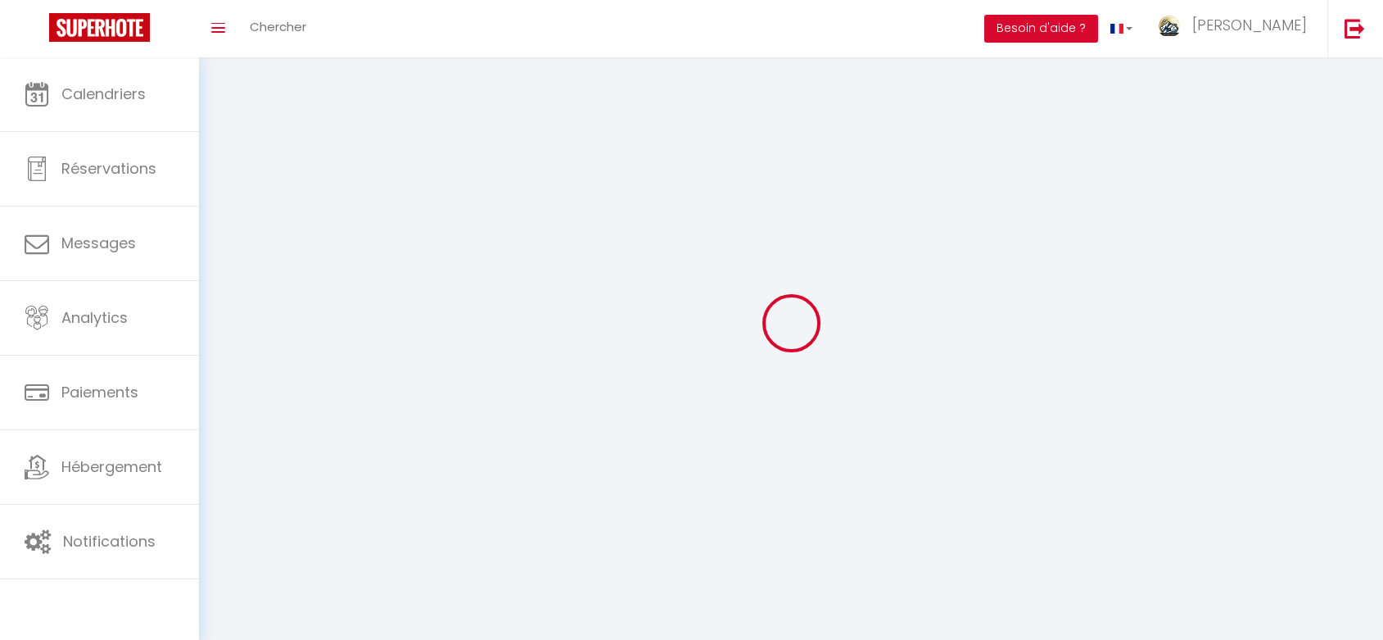
type input "[PERSON_NAME]"
type input "MOLOSNIC"
type input "[EMAIL_ADDRESS][DOMAIN_NAME]"
type textarea "[URL][DOMAIN_NAME]"
checkbox input "false"
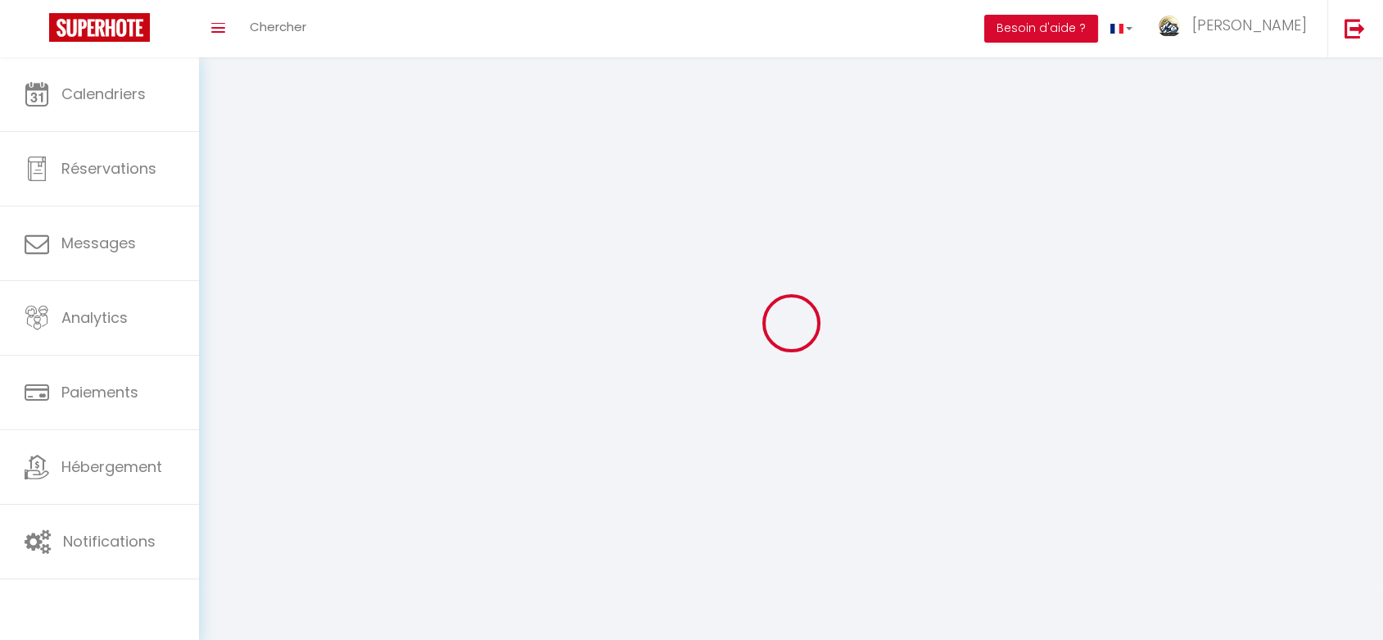
checkbox input "false"
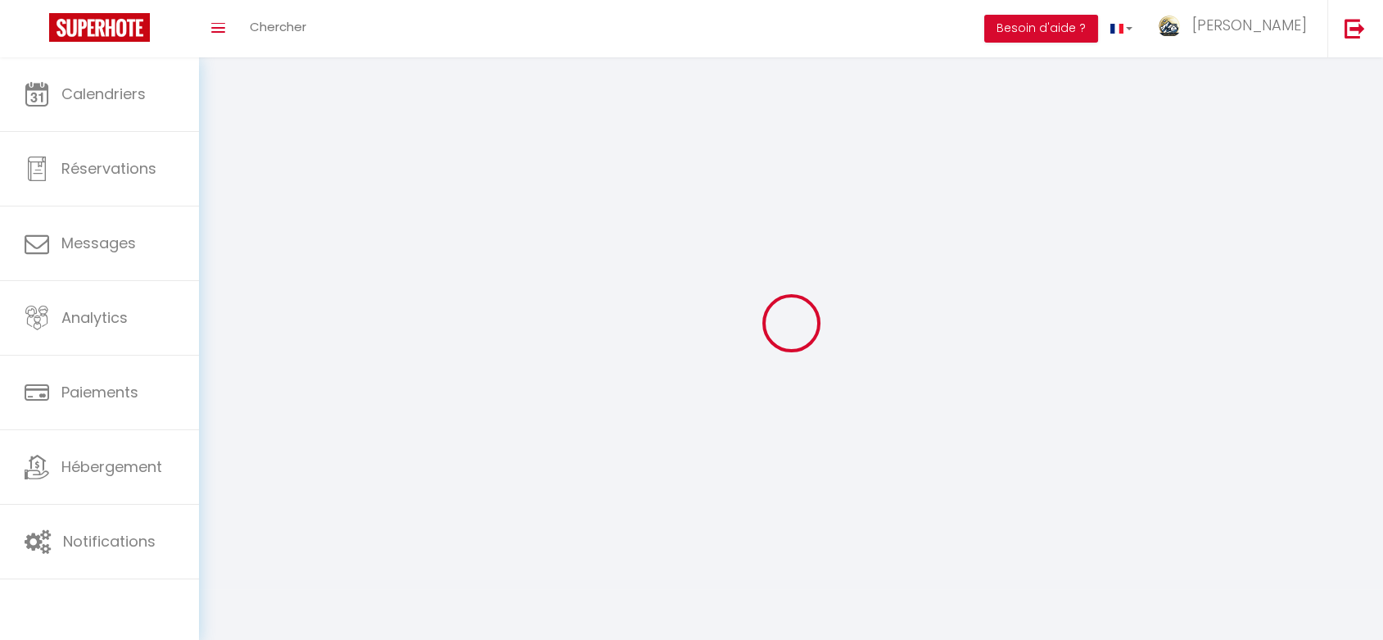
checkbox input "false"
checkbox input "true"
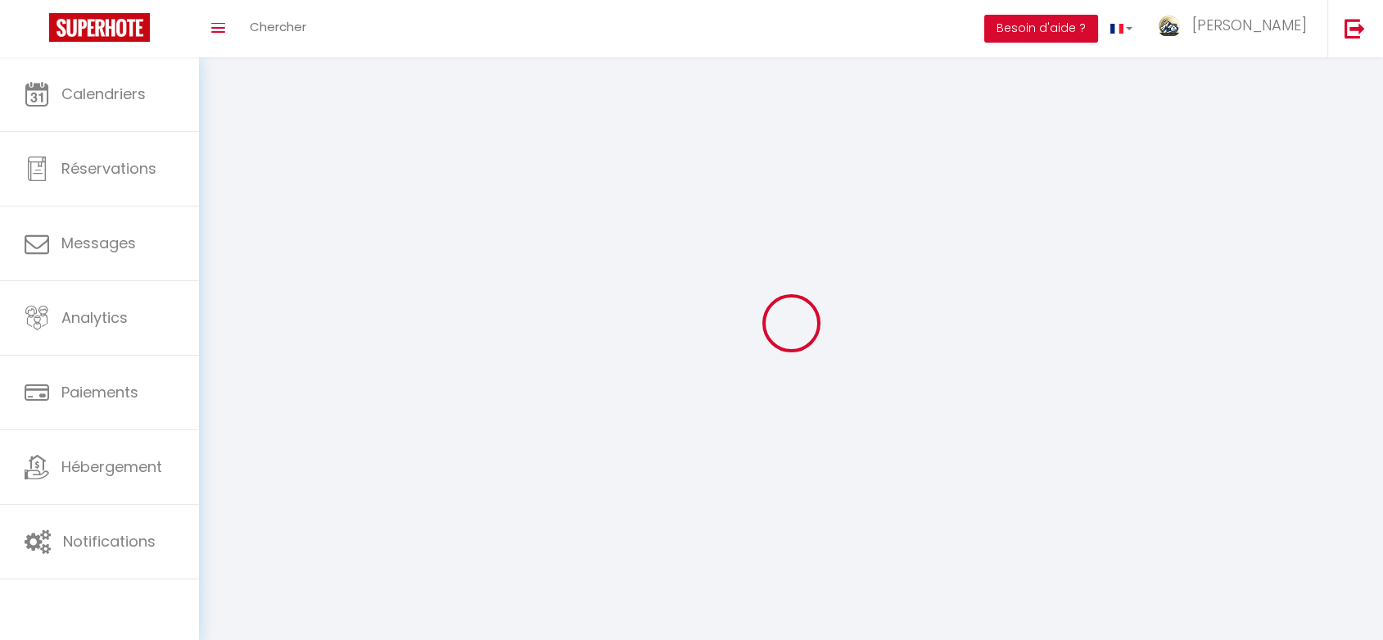
select select
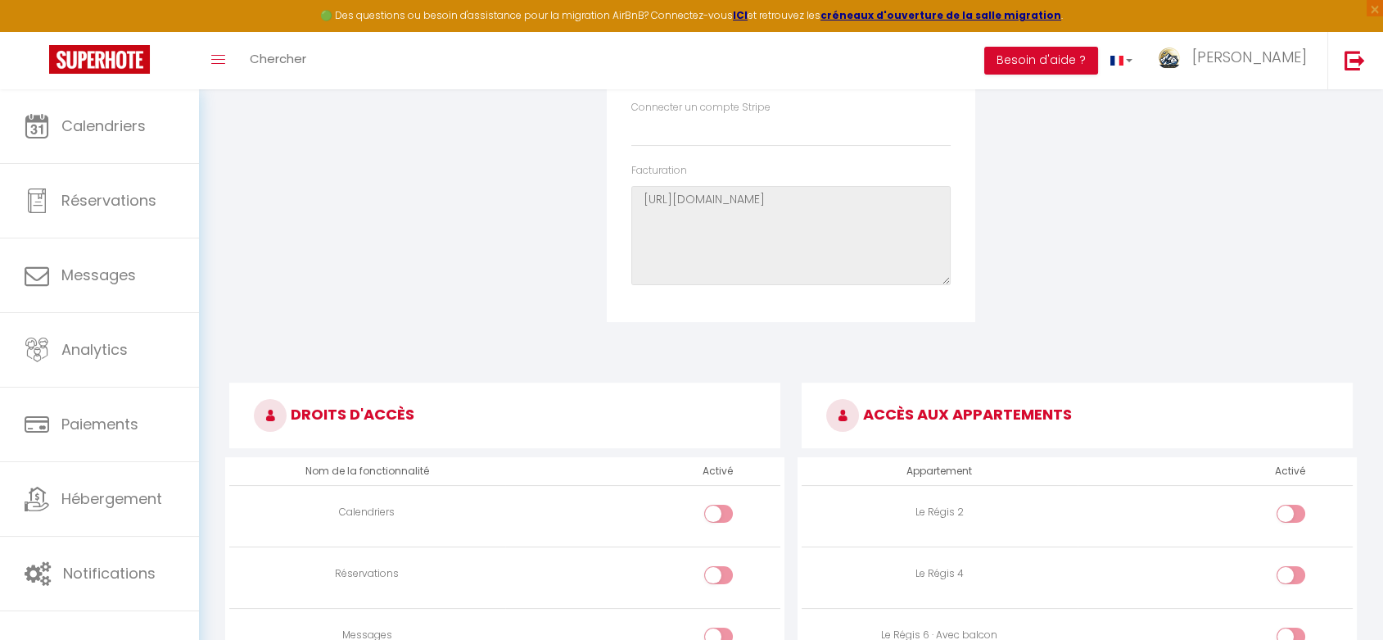
scroll to position [636, 0]
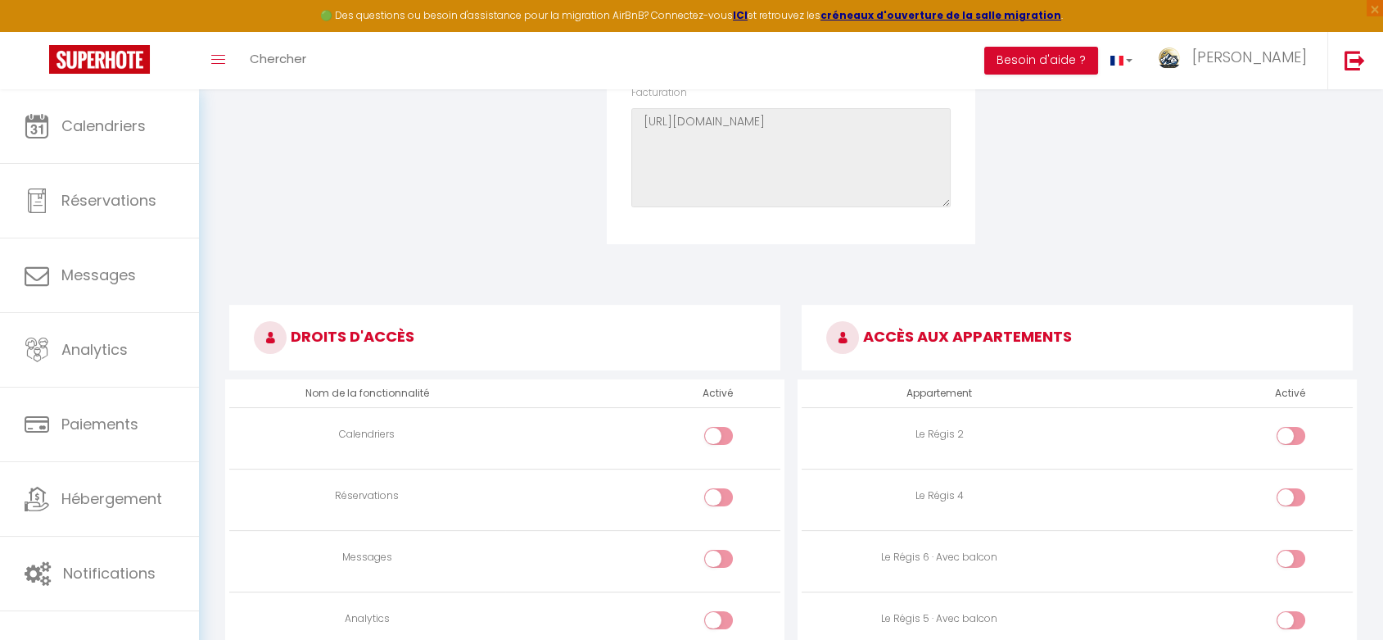
click at [710, 432] on div at bounding box center [718, 436] width 29 height 18
click at [718, 432] on input "checkbox" at bounding box center [732, 439] width 29 height 25
checkbox input "true"
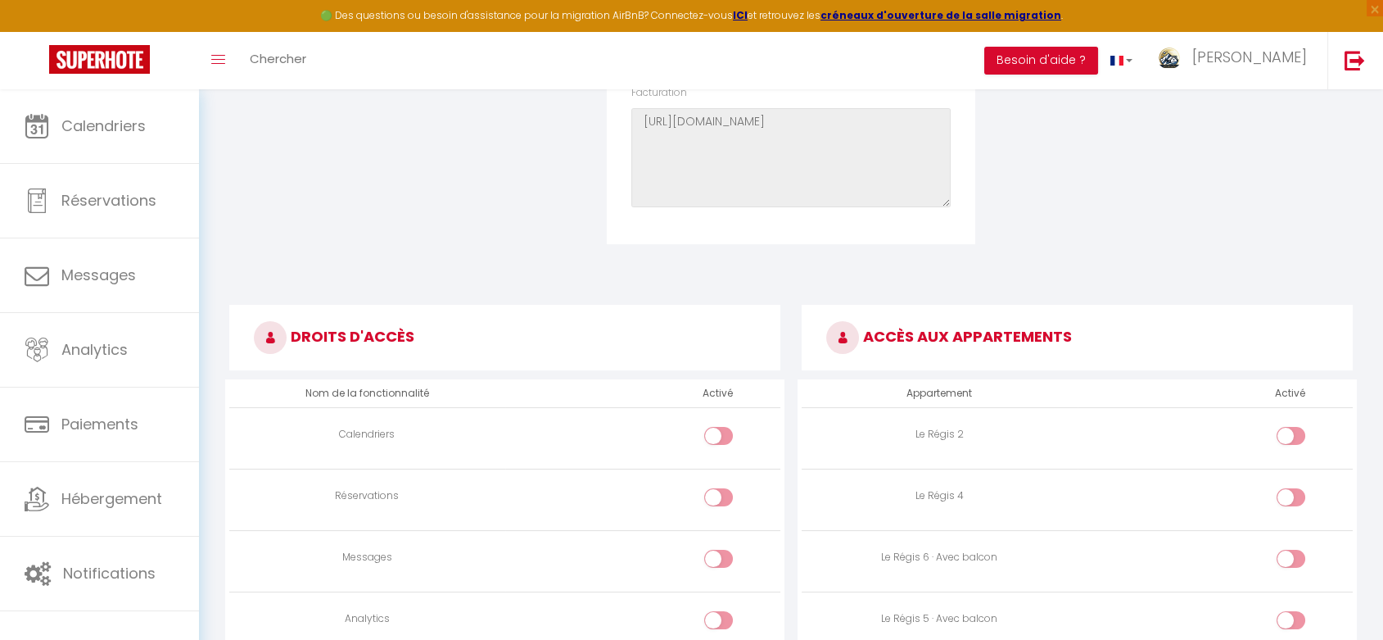
checkbox input "true"
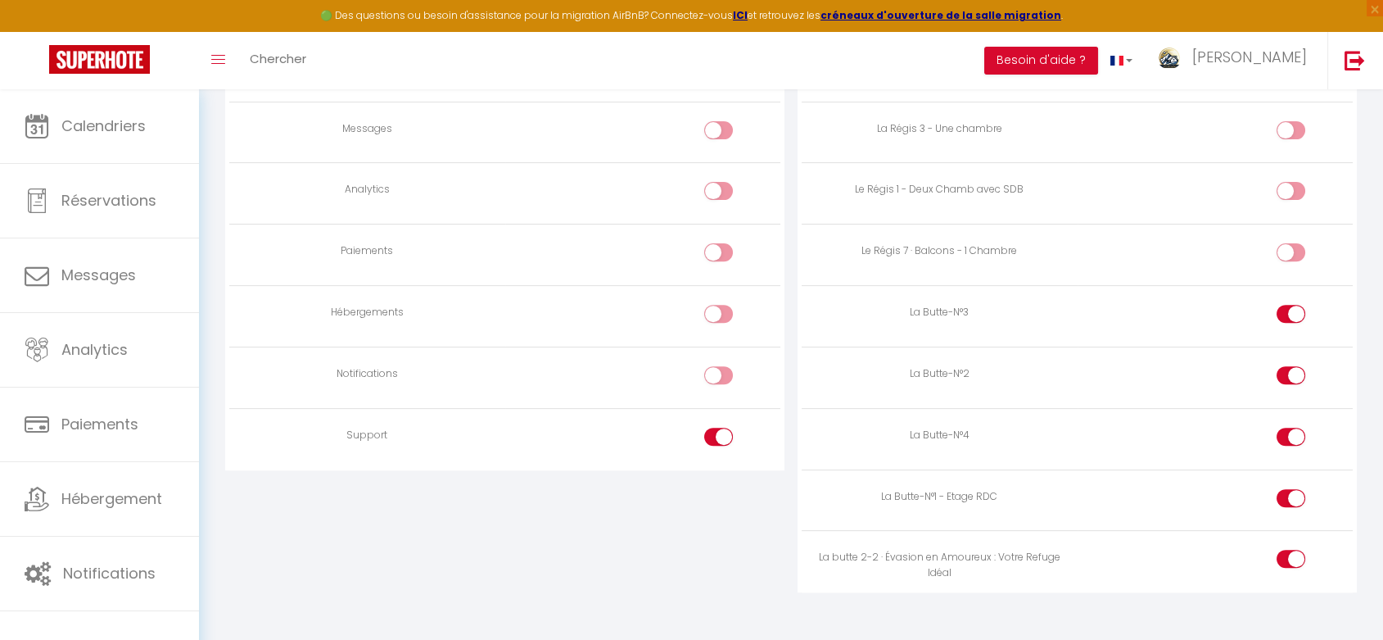
scroll to position [1323, 0]
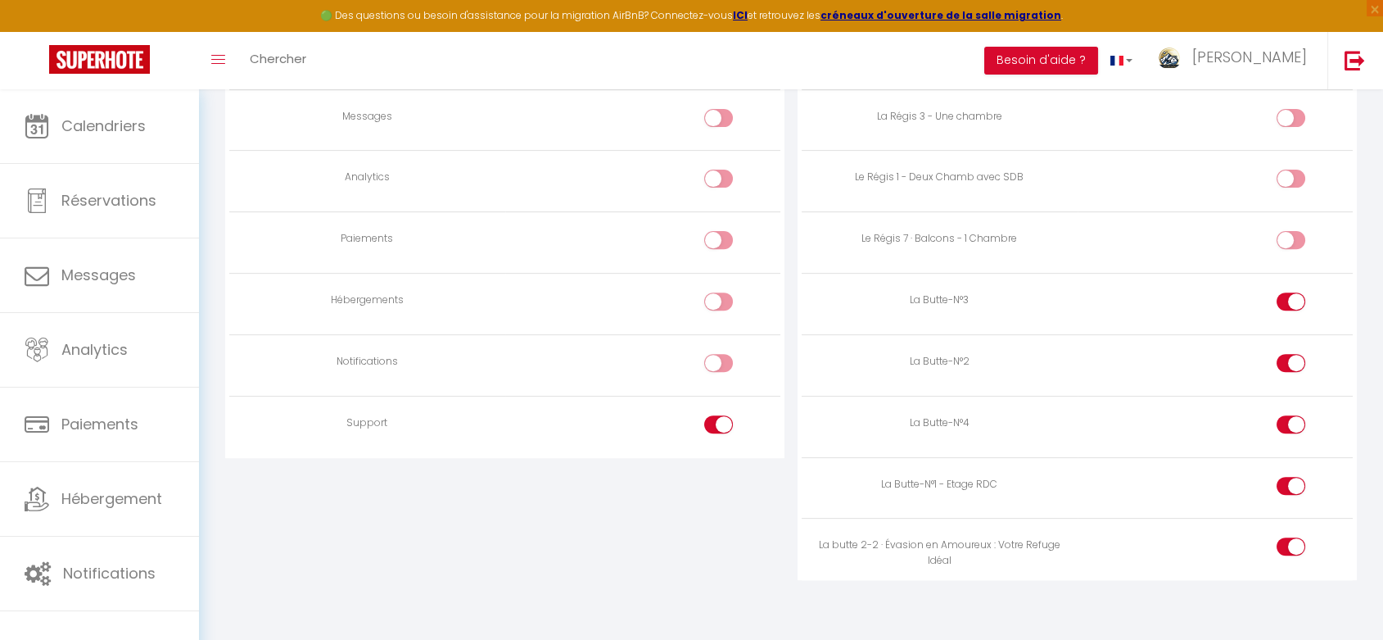
click at [709, 415] on div at bounding box center [718, 424] width 29 height 18
click at [718, 415] on input "checkbox" at bounding box center [732, 427] width 29 height 25
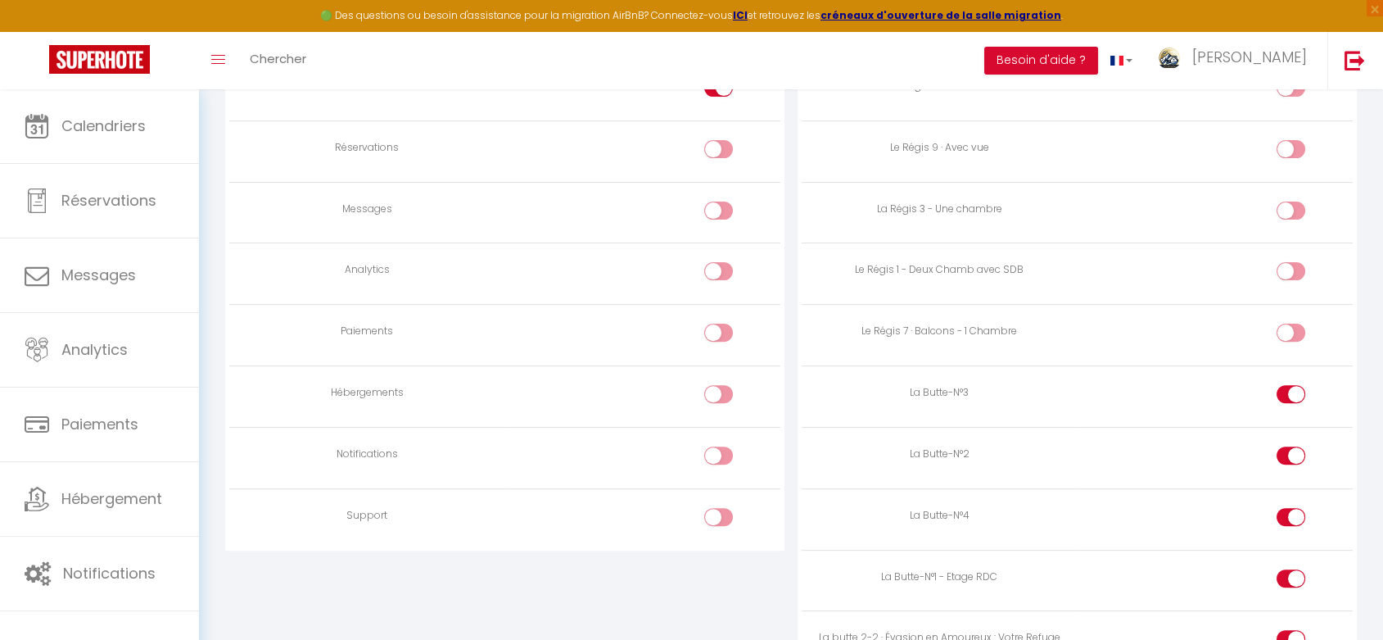
scroll to position [1232, 0]
click at [711, 506] on div at bounding box center [718, 515] width 29 height 18
click at [718, 506] on input "checkbox" at bounding box center [732, 518] width 29 height 25
click at [708, 506] on div at bounding box center [718, 515] width 29 height 18
click at [718, 506] on input "checkbox" at bounding box center [732, 518] width 29 height 25
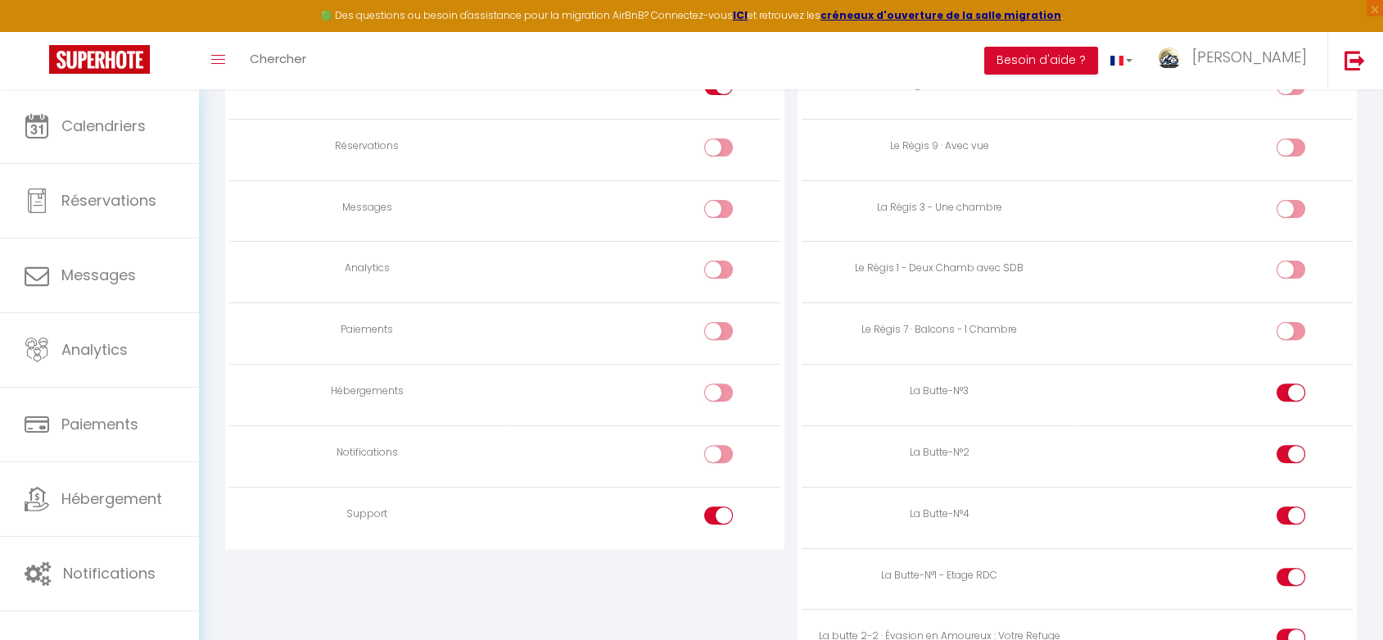
checkbox input "false"
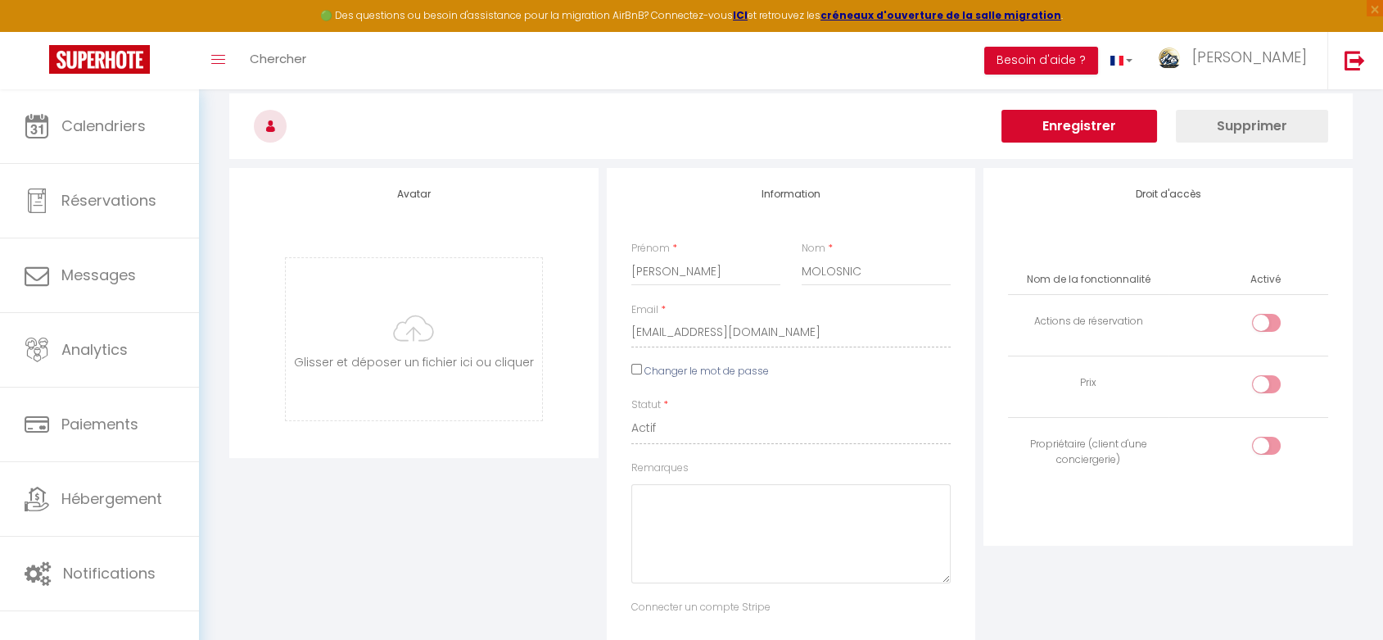
scroll to position [0, 0]
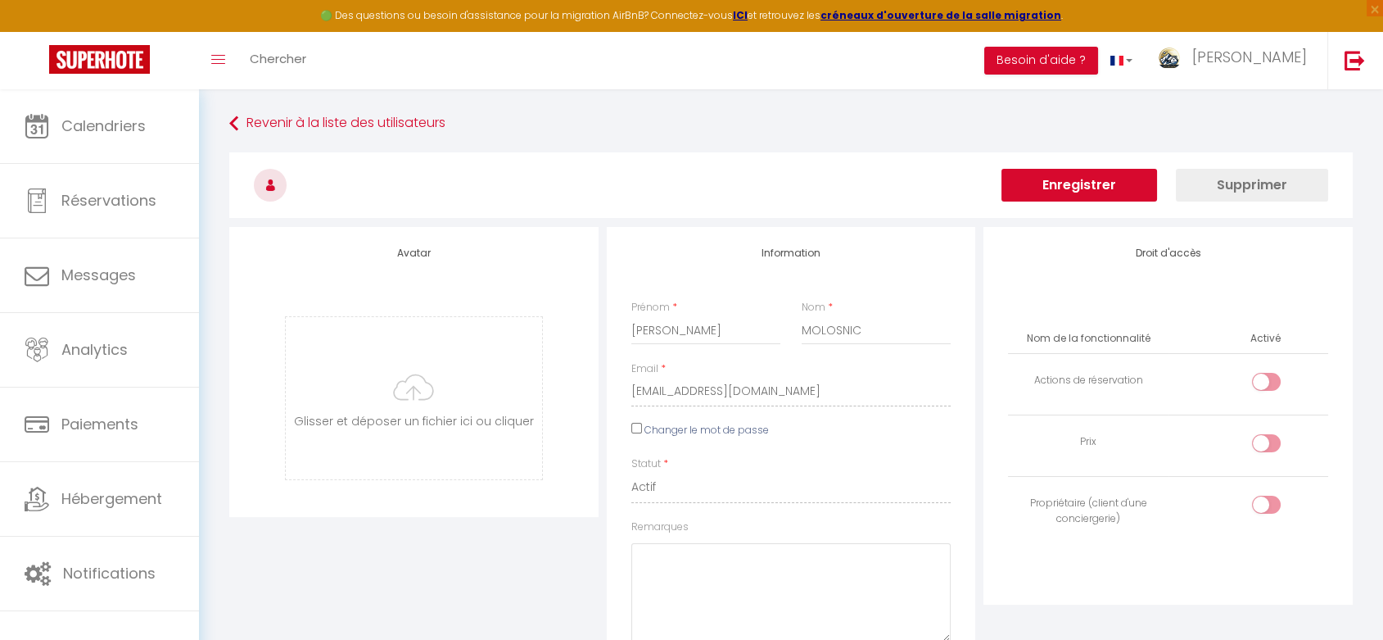
click at [1078, 188] on button "Enregistrer" at bounding box center [1080, 185] width 156 height 33
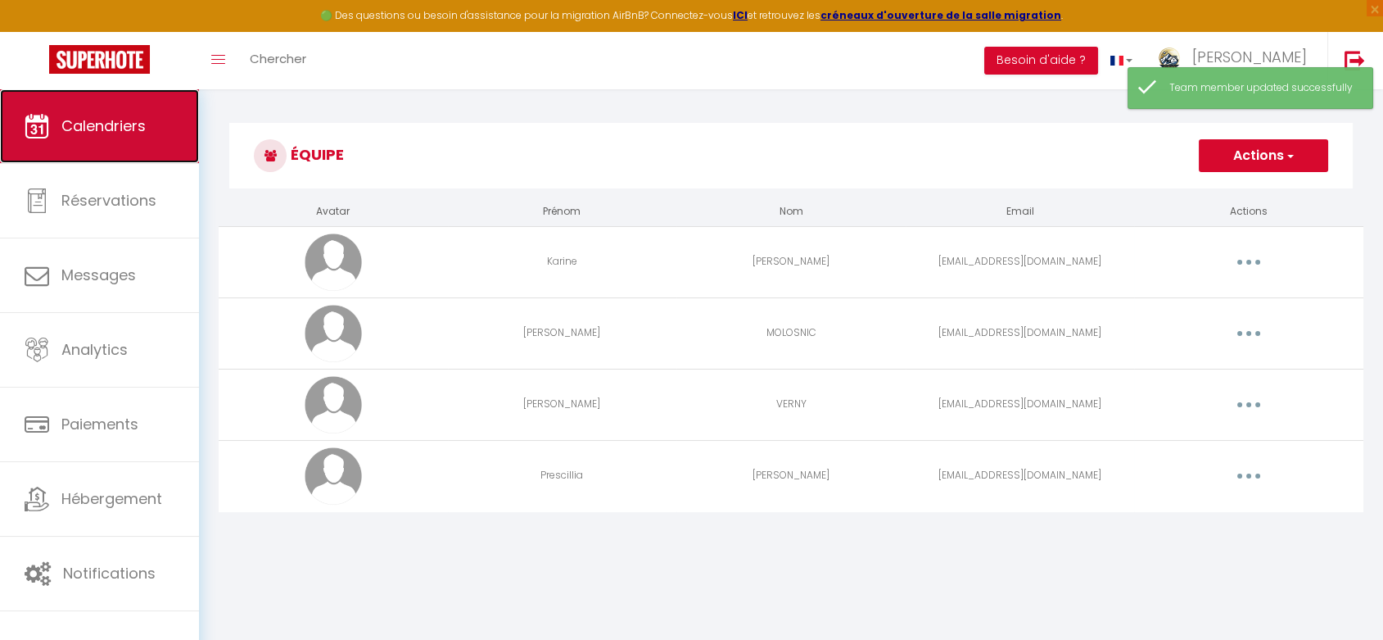
click at [72, 125] on span "Calendriers" at bounding box center [103, 125] width 84 height 20
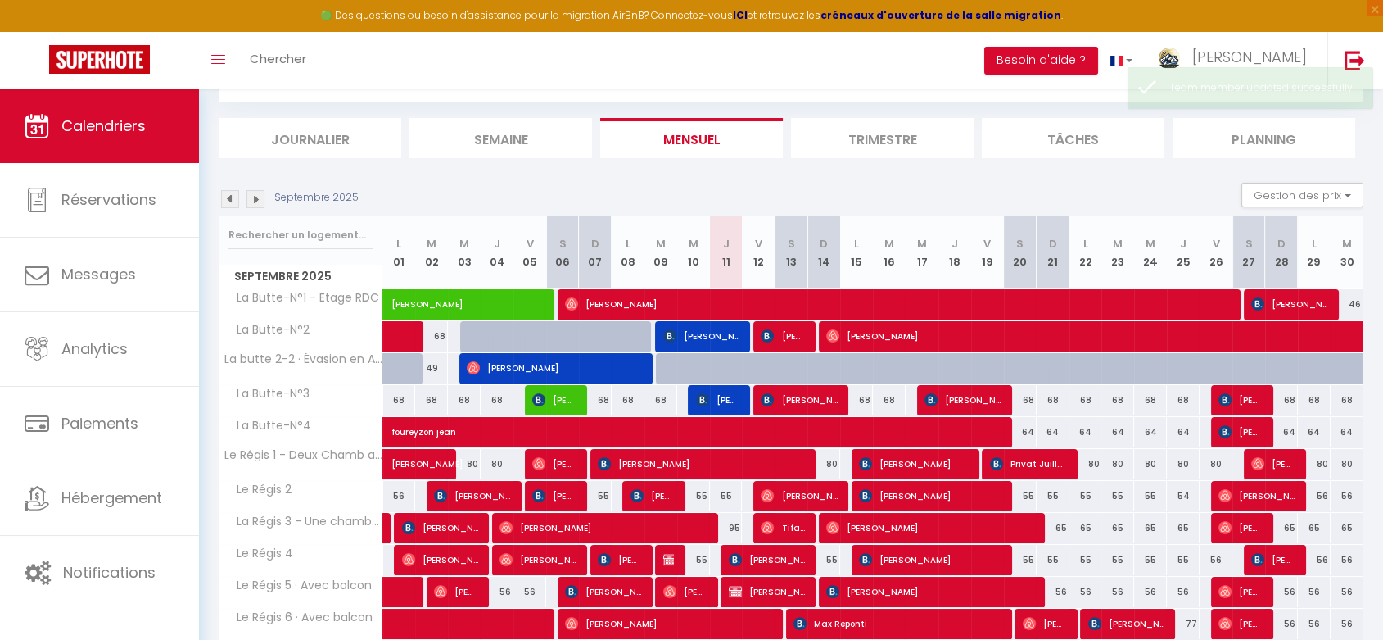
scroll to position [246, 0]
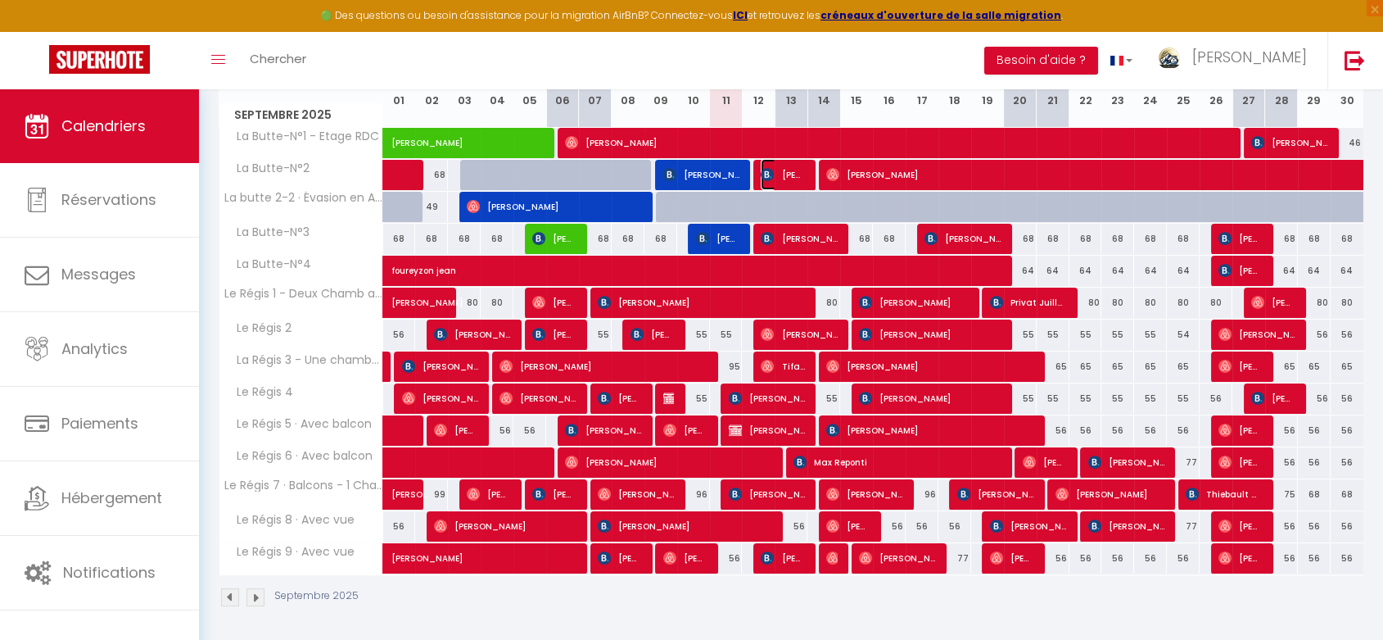
click at [779, 170] on span "[PERSON_NAME]" at bounding box center [782, 174] width 43 height 31
select select "OK"
select select "KO"
select select "0"
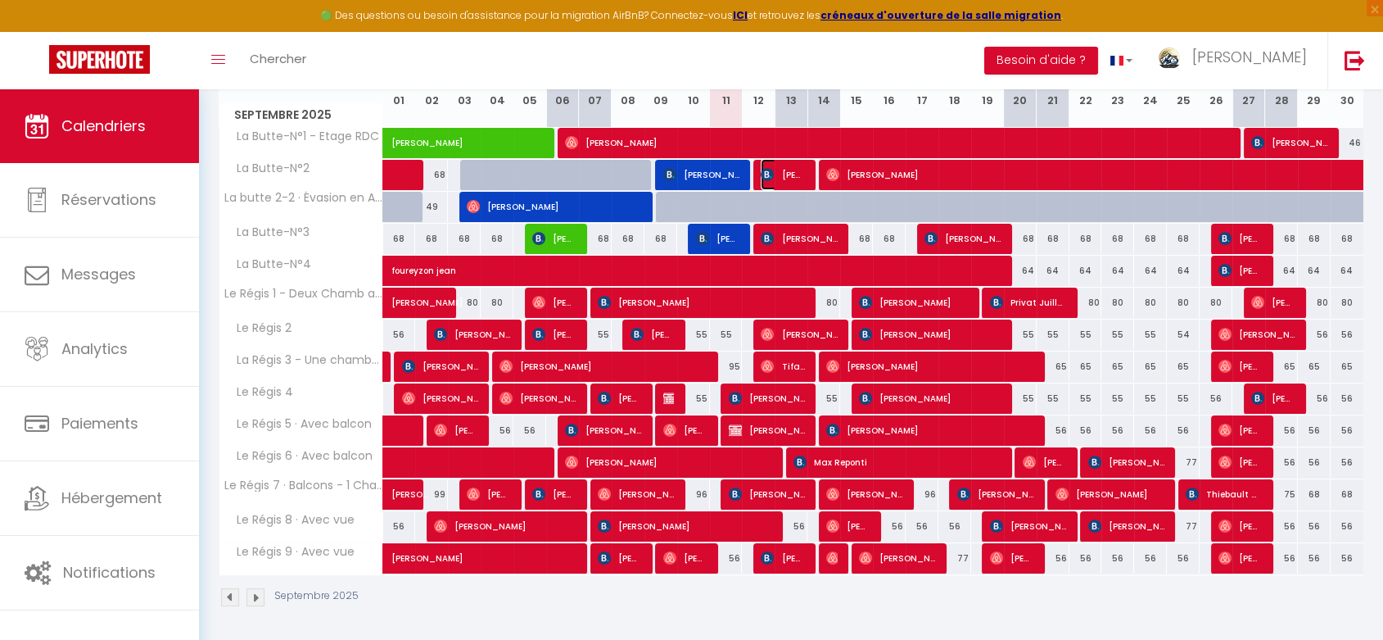
select select "1"
select select
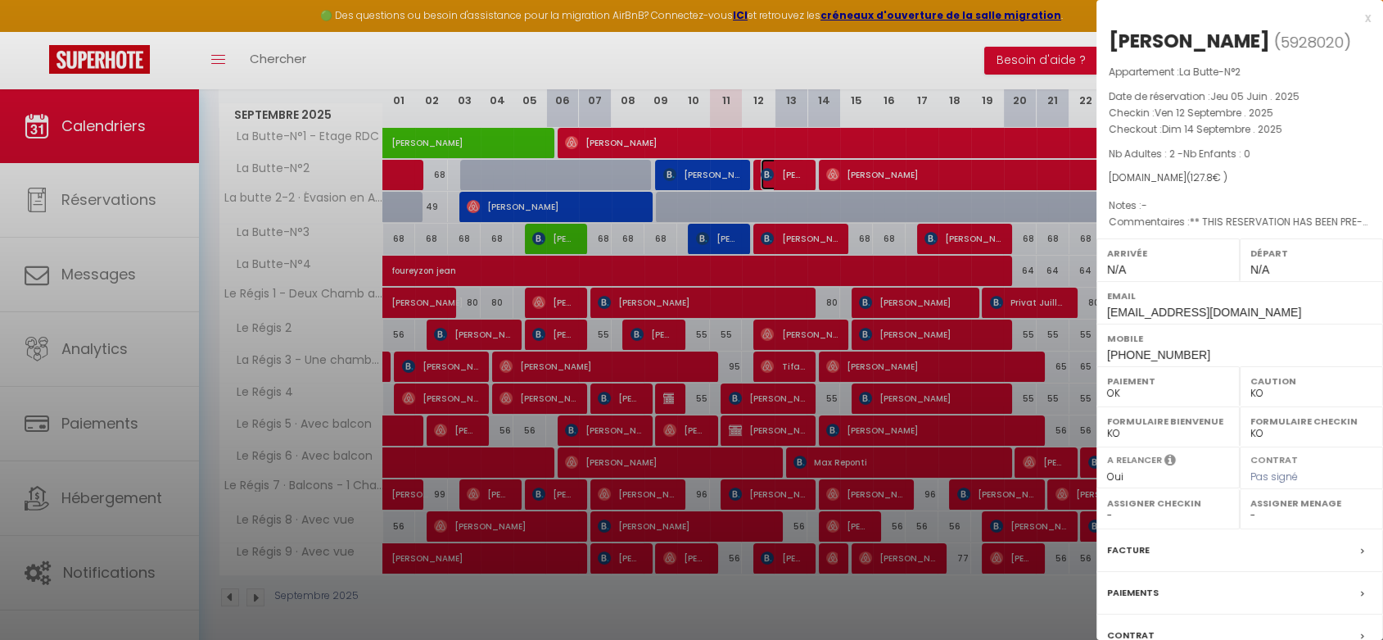
select select "46292"
click at [785, 236] on div at bounding box center [691, 320] width 1383 height 640
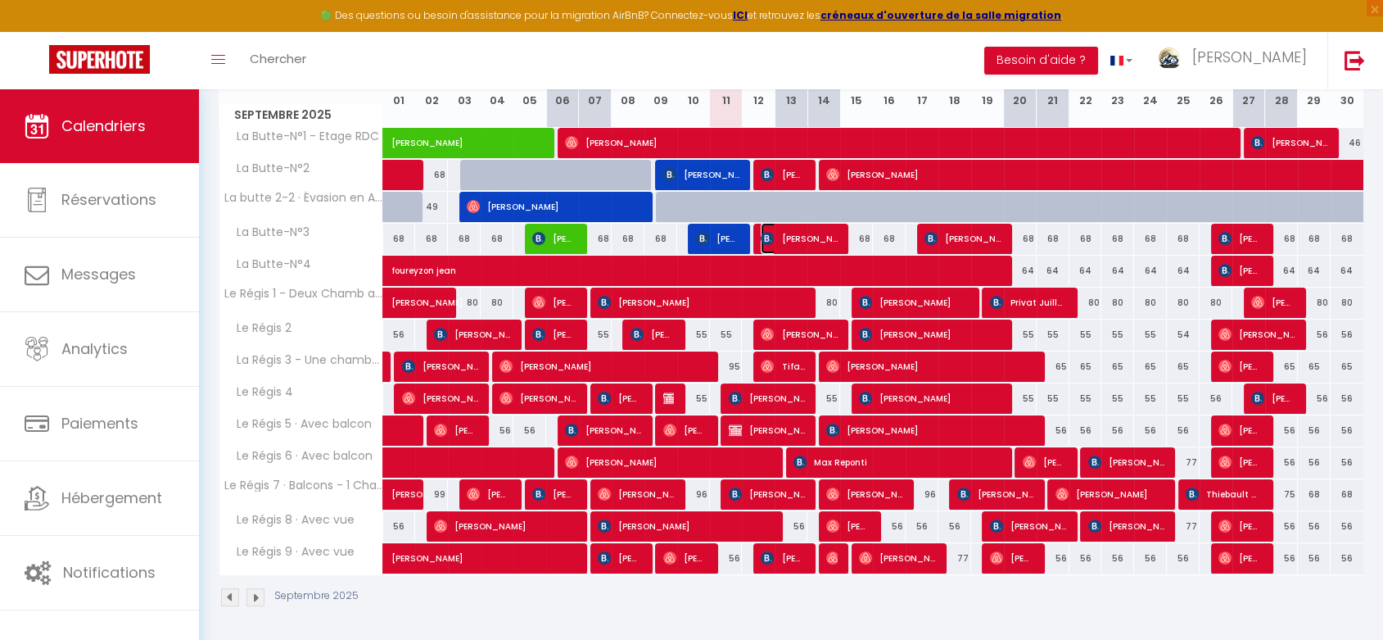
click at [785, 236] on span "[PERSON_NAME]" at bounding box center [799, 238] width 76 height 31
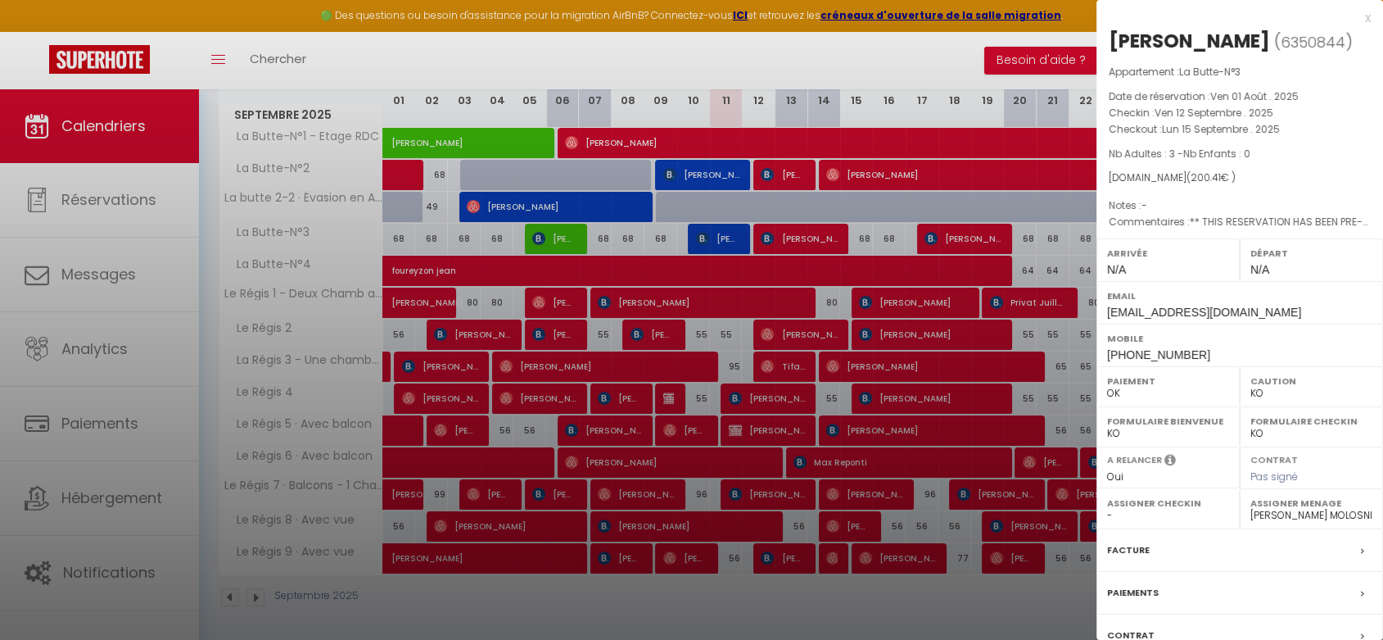
click at [785, 236] on div at bounding box center [691, 320] width 1383 height 640
